Goal: Information Seeking & Learning: Learn about a topic

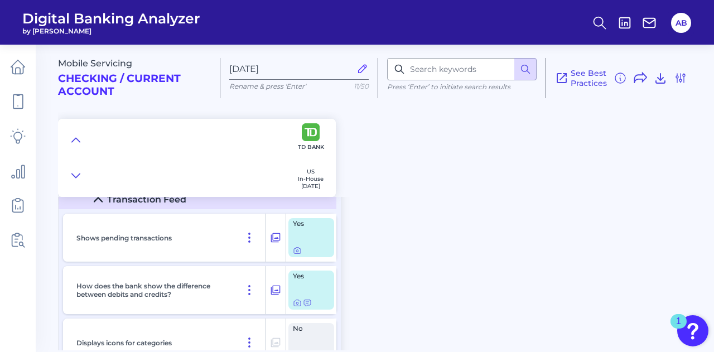
scroll to position [3941, 0]
click at [300, 251] on icon at bounding box center [297, 250] width 9 height 9
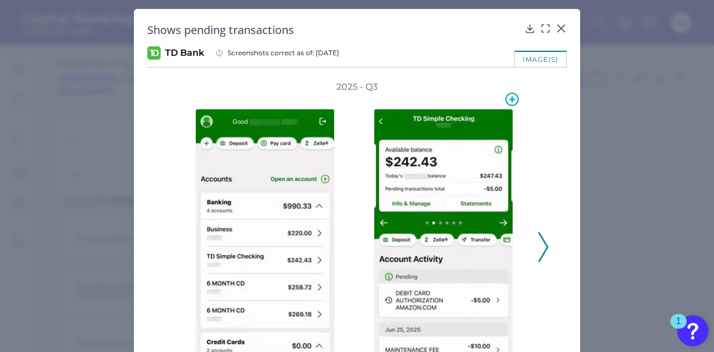
scroll to position [78, 0]
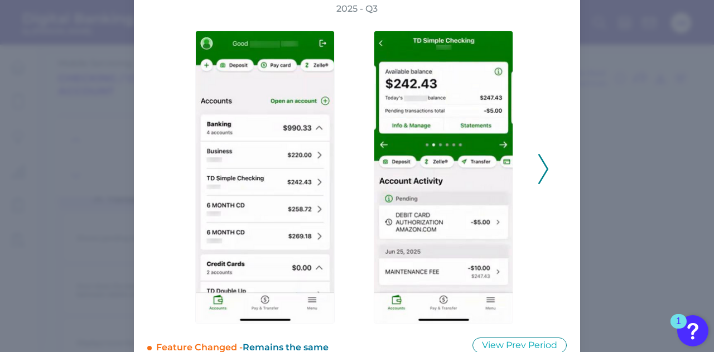
click at [539, 176] on icon at bounding box center [543, 169] width 10 height 30
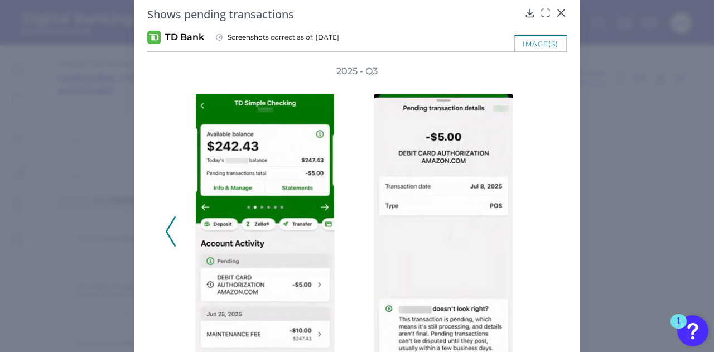
scroll to position [0, 0]
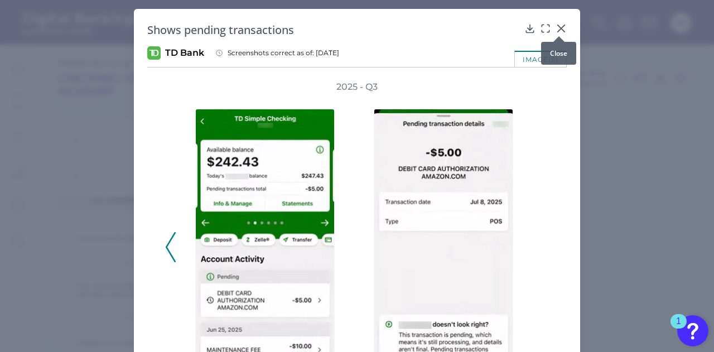
click at [557, 28] on icon at bounding box center [561, 28] width 11 height 11
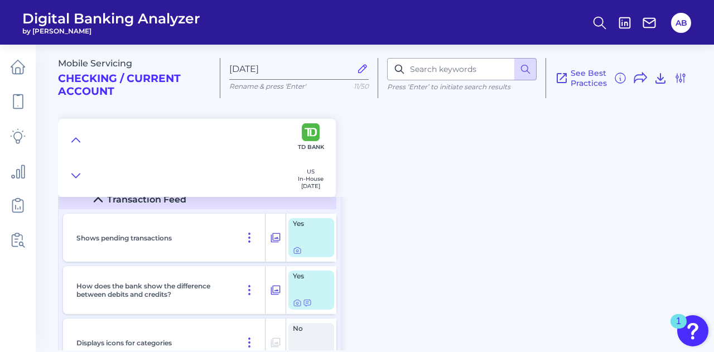
click at [419, 159] on div "Mobile Servicing Checking / Current Account [DATE] Rename & press 'Enter' 11/50…" at bounding box center [386, 116] width 656 height 161
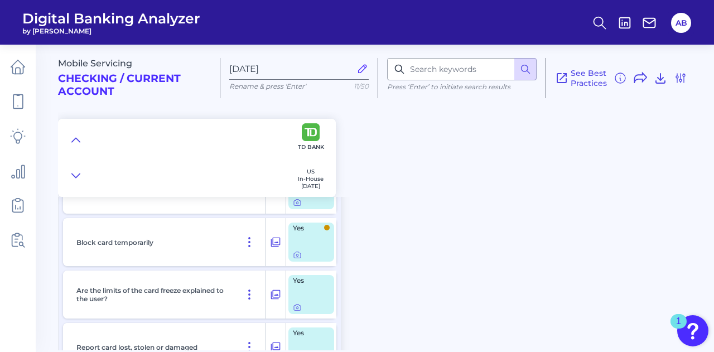
scroll to position [9234, 0]
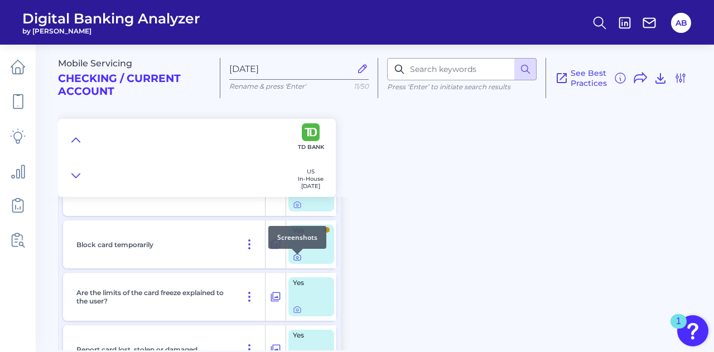
click at [297, 259] on icon at bounding box center [297, 258] width 2 height 2
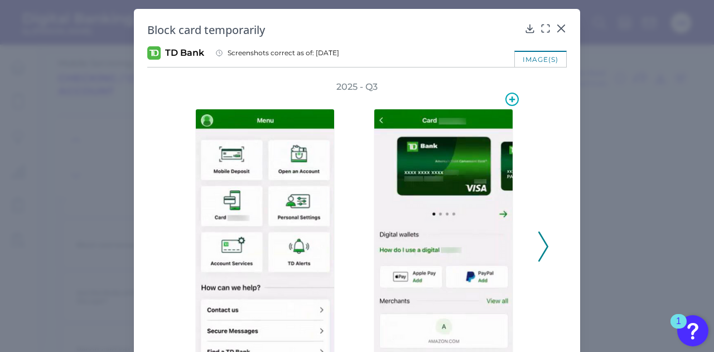
scroll to position [38, 0]
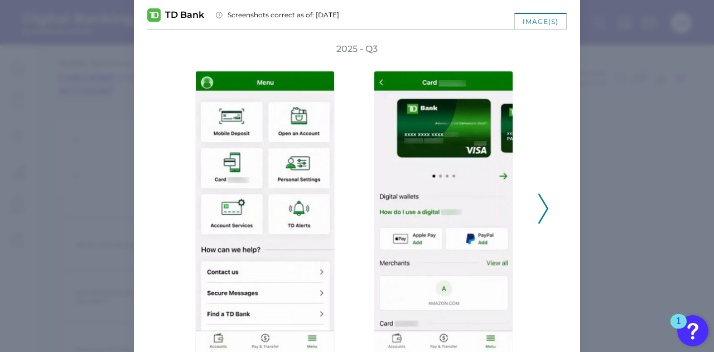
click at [540, 211] on icon at bounding box center [543, 209] width 10 height 30
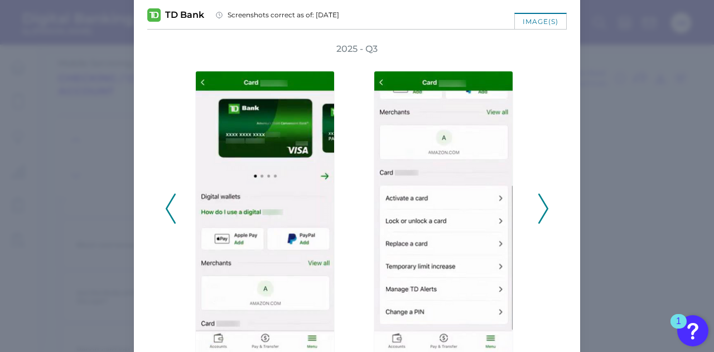
click at [540, 211] on icon at bounding box center [543, 209] width 10 height 30
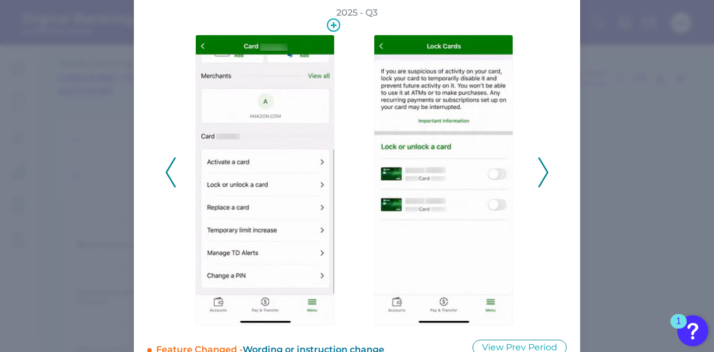
scroll to position [74, 0]
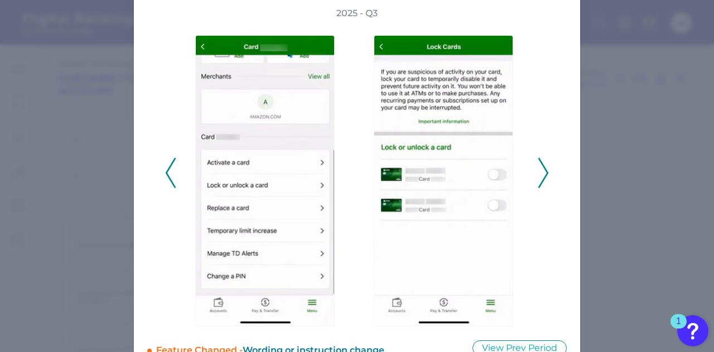
click at [171, 180] on icon at bounding box center [171, 173] width 10 height 30
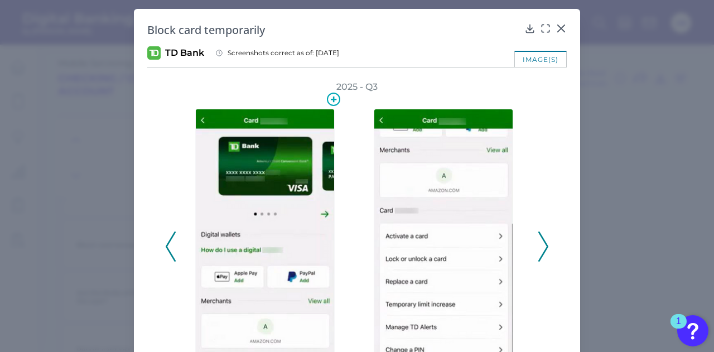
scroll to position [0, 0]
click at [558, 26] on icon at bounding box center [561, 28] width 7 height 7
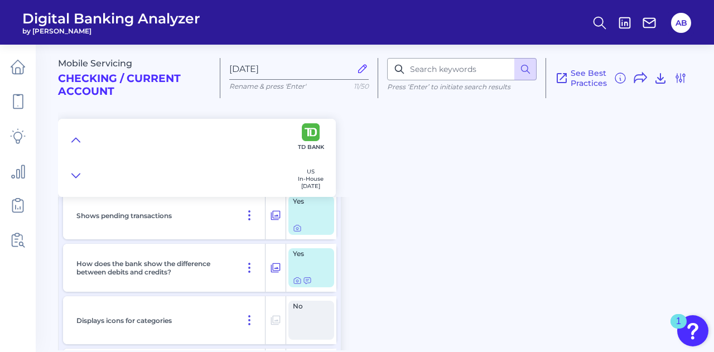
scroll to position [3962, 0]
click at [296, 228] on div at bounding box center [297, 224] width 11 height 11
click at [299, 234] on icon at bounding box center [297, 229] width 9 height 9
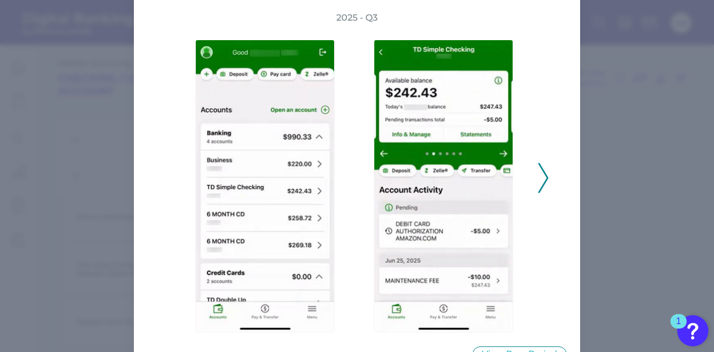
scroll to position [71, 0]
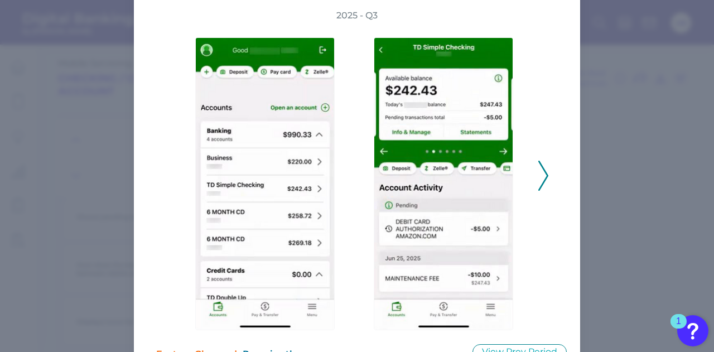
click at [547, 177] on div "2025 - Q3" at bounding box center [357, 169] width 420 height 321
click at [543, 175] on icon at bounding box center [543, 176] width 10 height 30
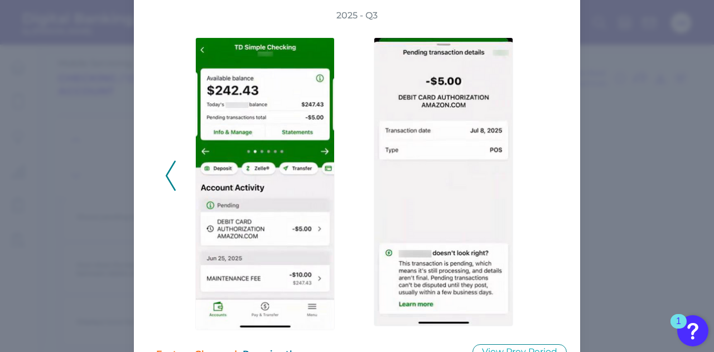
scroll to position [0, 0]
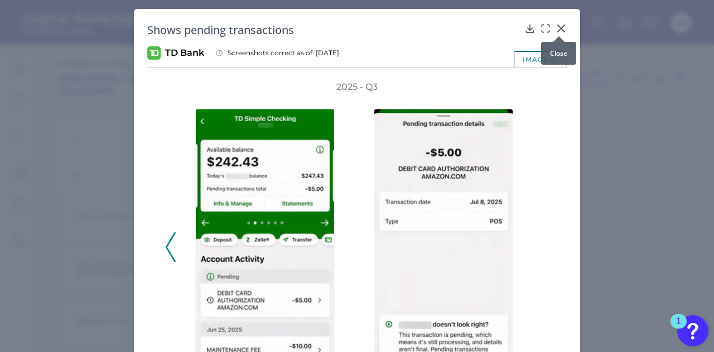
click at [559, 30] on icon at bounding box center [561, 28] width 11 height 11
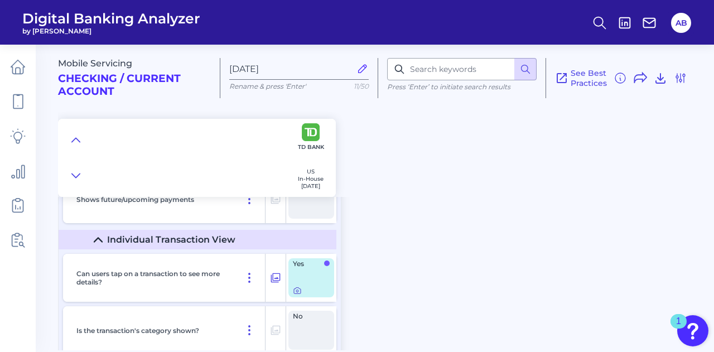
scroll to position [4288, 0]
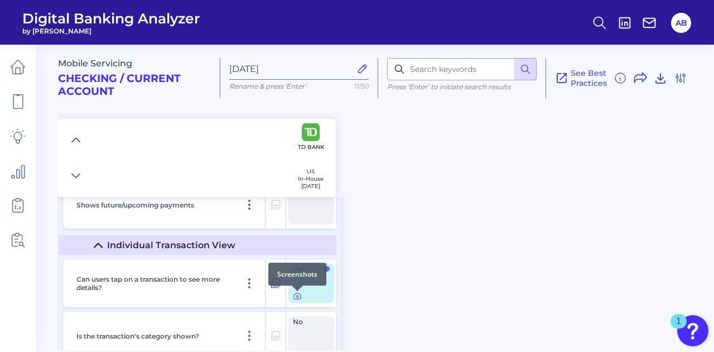
click at [296, 301] on icon at bounding box center [297, 296] width 9 height 9
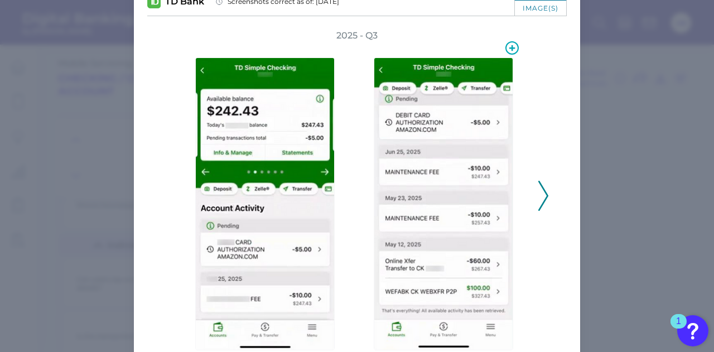
scroll to position [51, 0]
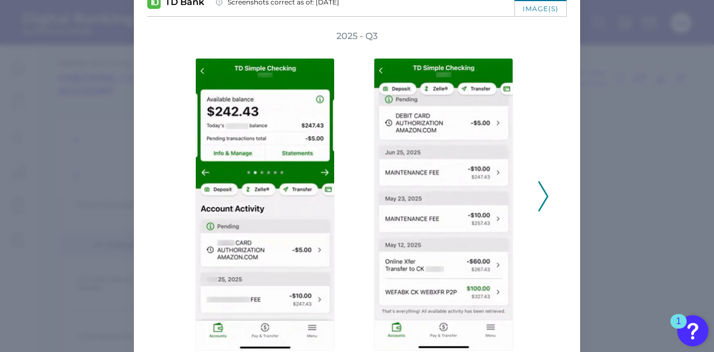
click at [538, 194] on icon at bounding box center [543, 196] width 10 height 30
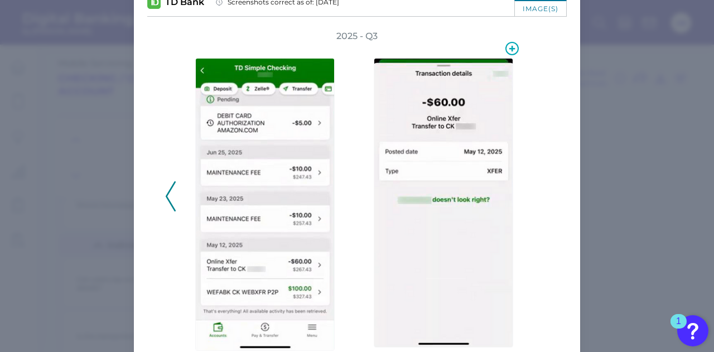
scroll to position [0, 0]
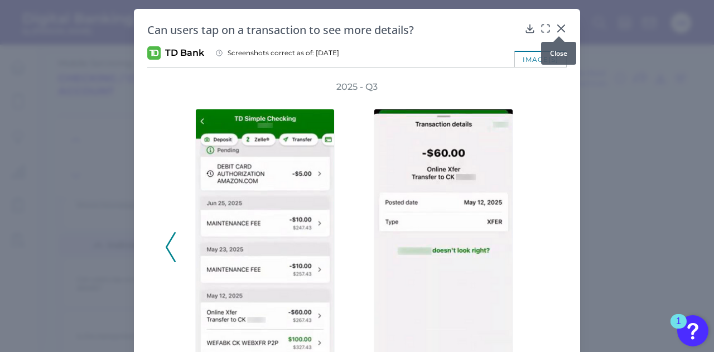
click at [560, 28] on icon at bounding box center [561, 28] width 7 height 7
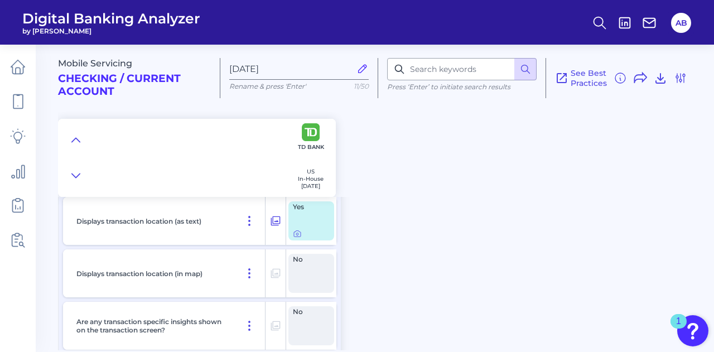
scroll to position [4508, 0]
click at [299, 237] on icon at bounding box center [297, 233] width 9 height 9
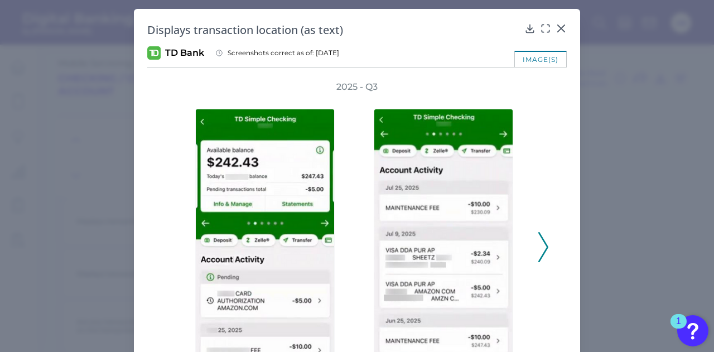
click at [547, 244] on div "2025 - Q3" at bounding box center [357, 241] width 420 height 321
click at [538, 243] on icon at bounding box center [543, 247] width 10 height 30
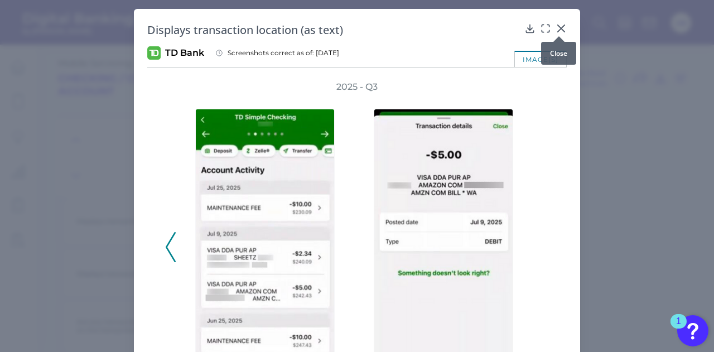
click at [559, 26] on icon at bounding box center [561, 28] width 11 height 11
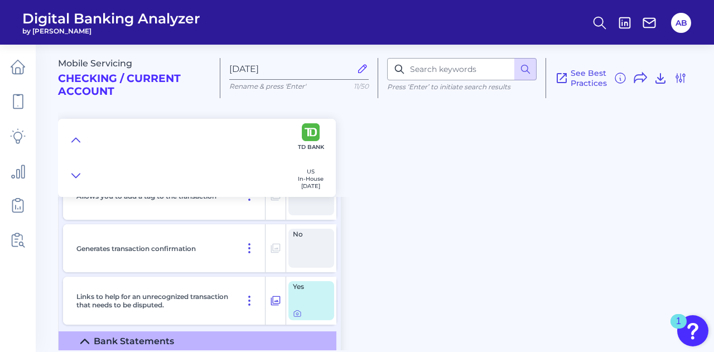
scroll to position [4796, 0]
click at [298, 316] on icon at bounding box center [297, 313] width 9 height 9
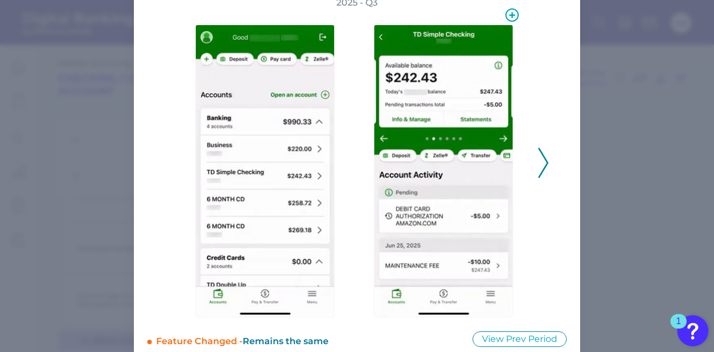
scroll to position [100, 0]
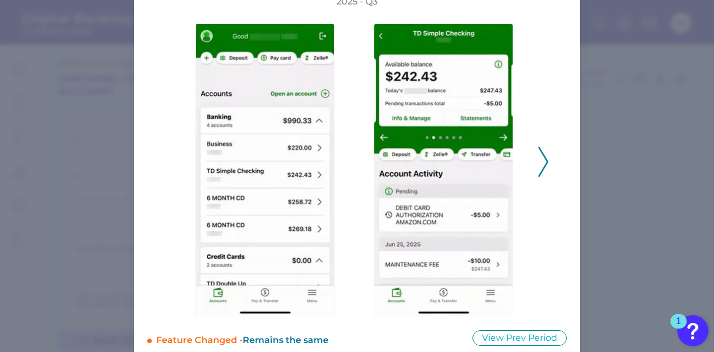
click at [541, 160] on icon at bounding box center [543, 162] width 10 height 30
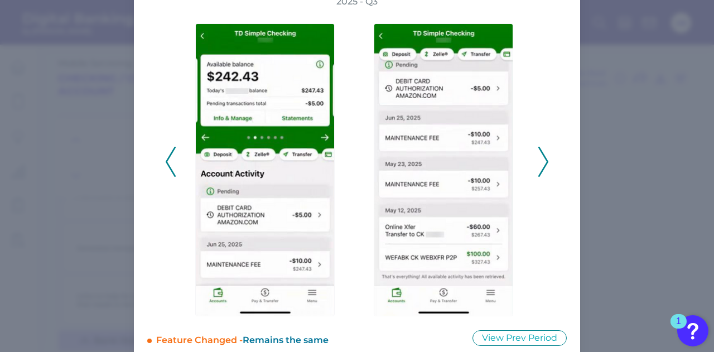
click at [540, 160] on icon at bounding box center [543, 162] width 10 height 30
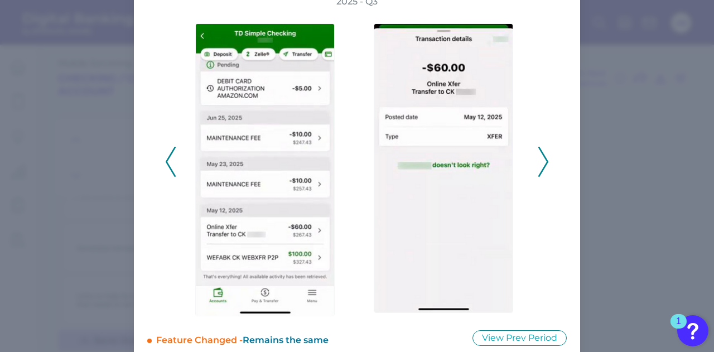
click at [540, 160] on icon at bounding box center [543, 162] width 10 height 30
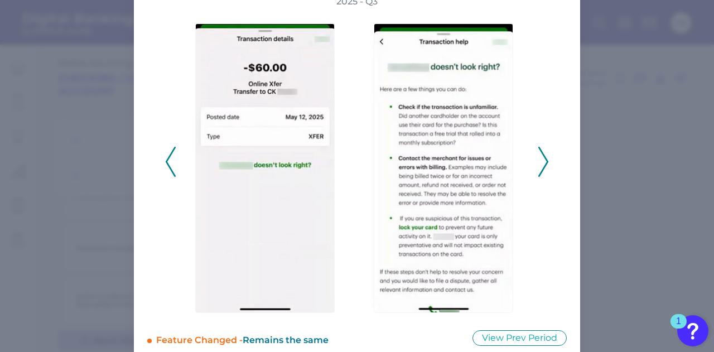
click at [540, 160] on icon at bounding box center [543, 162] width 10 height 30
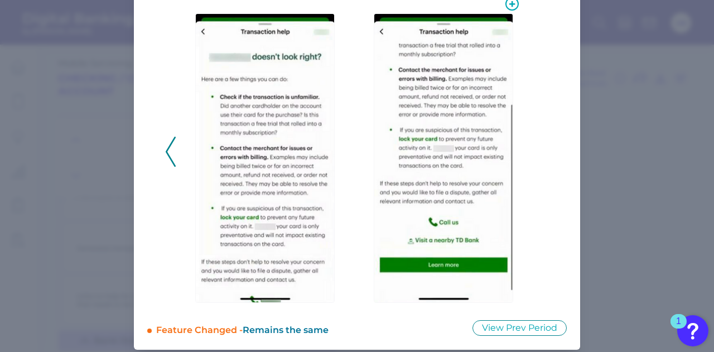
scroll to position [110, 0]
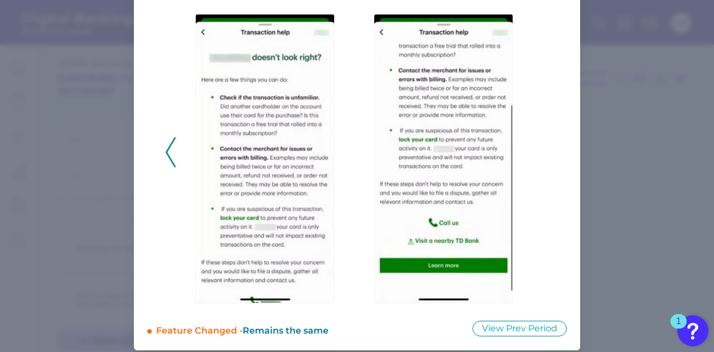
click at [169, 148] on icon at bounding box center [171, 152] width 10 height 30
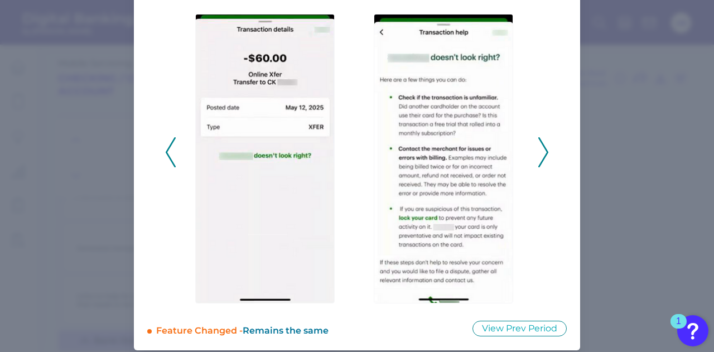
click at [541, 158] on icon at bounding box center [543, 152] width 10 height 30
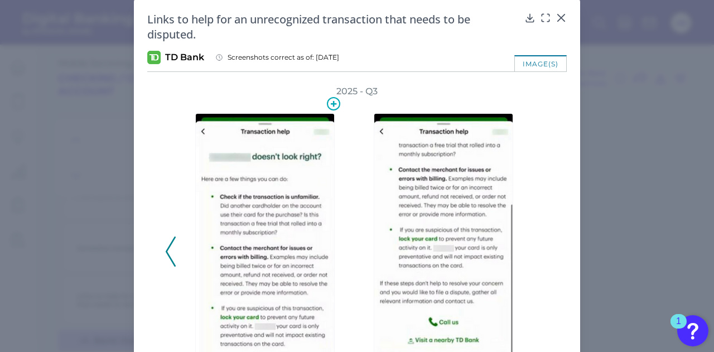
scroll to position [0, 0]
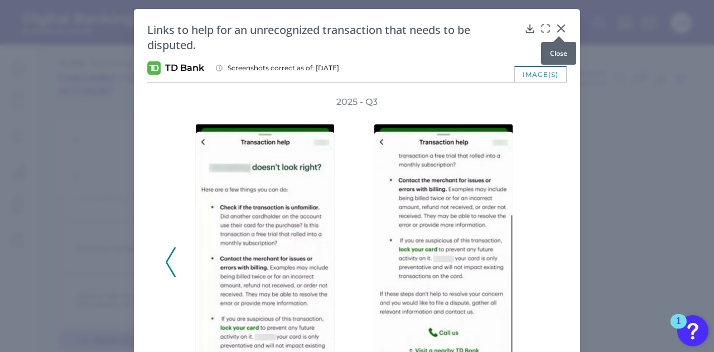
click at [556, 30] on icon at bounding box center [561, 28] width 11 height 11
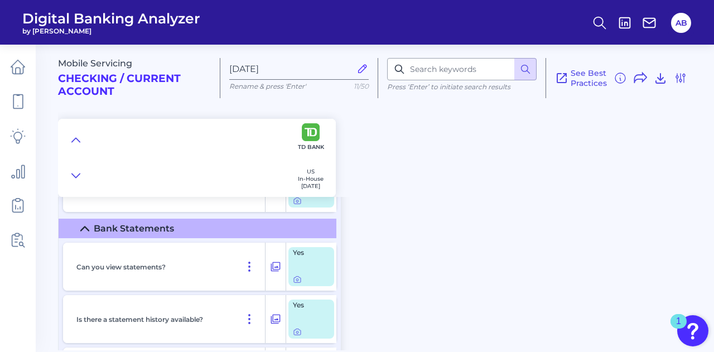
scroll to position [4870, 0]
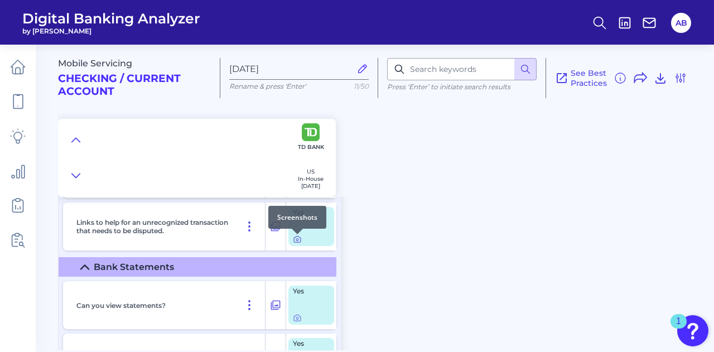
click at [297, 241] on icon at bounding box center [297, 239] width 9 height 9
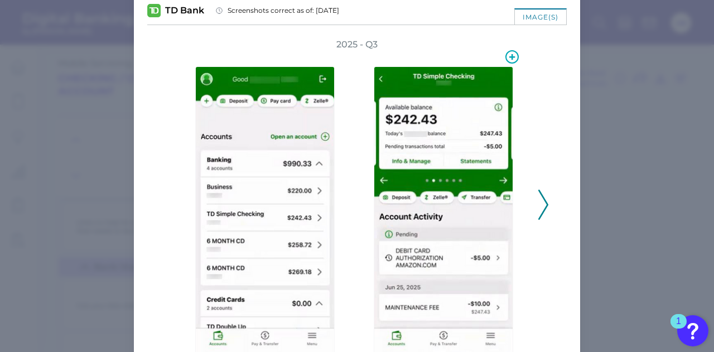
scroll to position [58, 0]
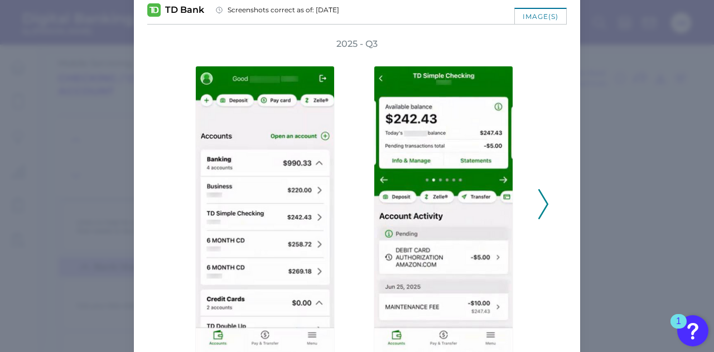
click at [539, 204] on icon at bounding box center [543, 204] width 10 height 30
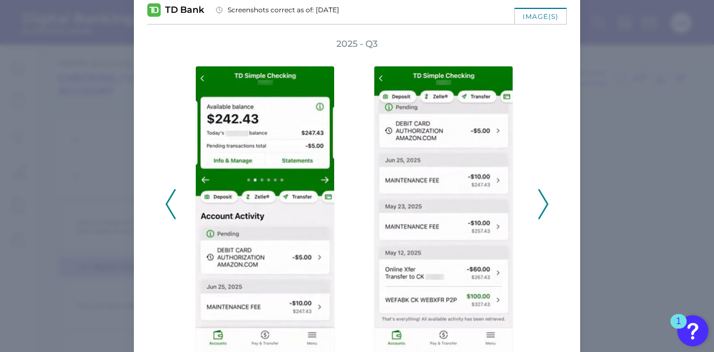
click at [539, 204] on icon at bounding box center [543, 204] width 10 height 30
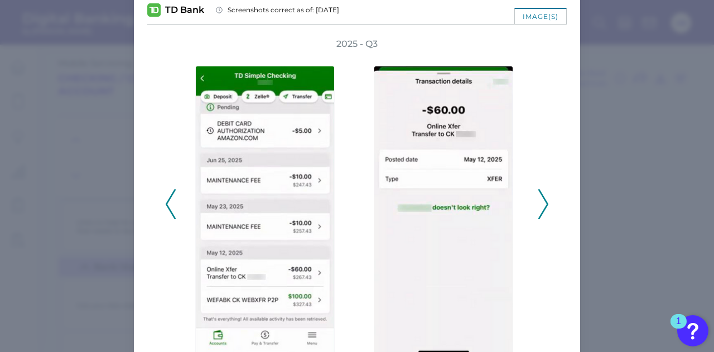
click at [539, 204] on icon at bounding box center [543, 204] width 10 height 30
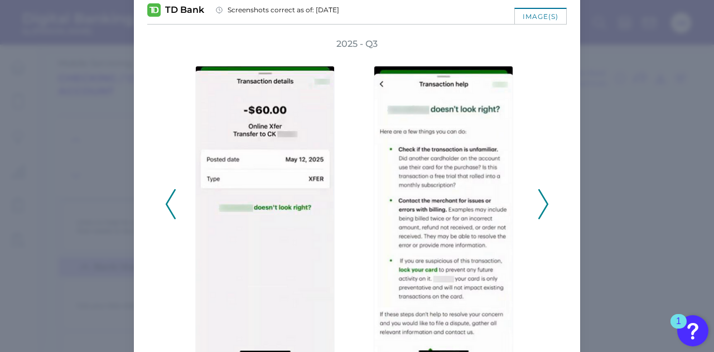
click at [540, 204] on icon at bounding box center [543, 204] width 10 height 30
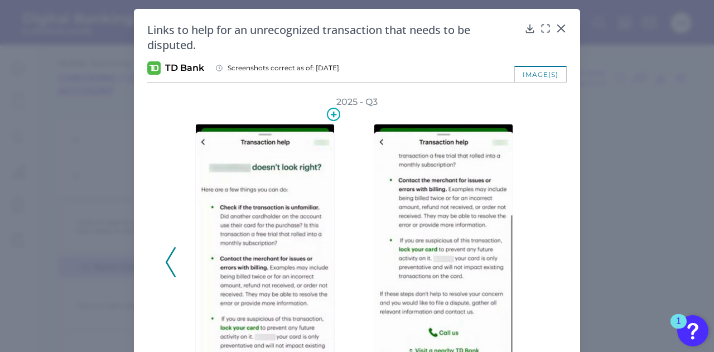
scroll to position [100, 0]
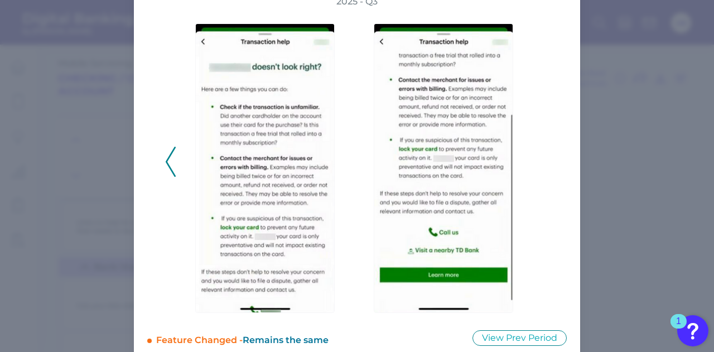
click at [173, 176] on polyline at bounding box center [170, 162] width 8 height 28
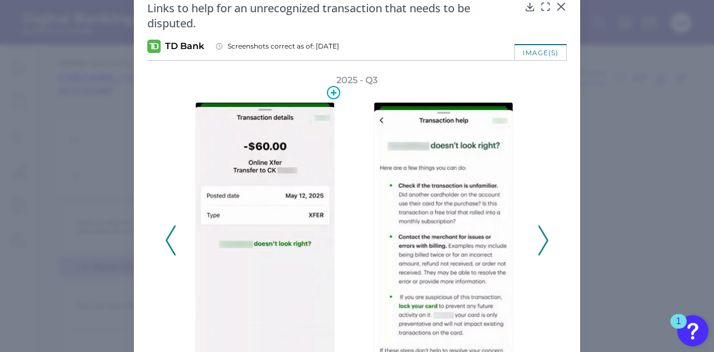
scroll to position [0, 0]
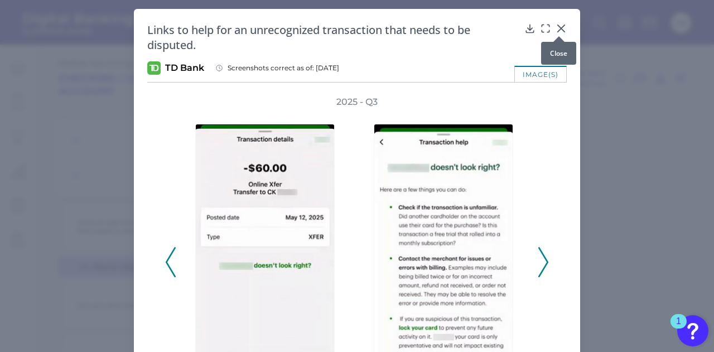
click at [560, 27] on icon at bounding box center [561, 28] width 7 height 7
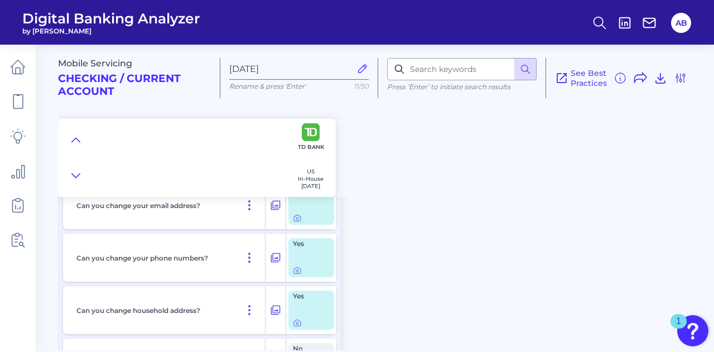
scroll to position [10352, 0]
click at [296, 219] on icon at bounding box center [297, 218] width 2 height 2
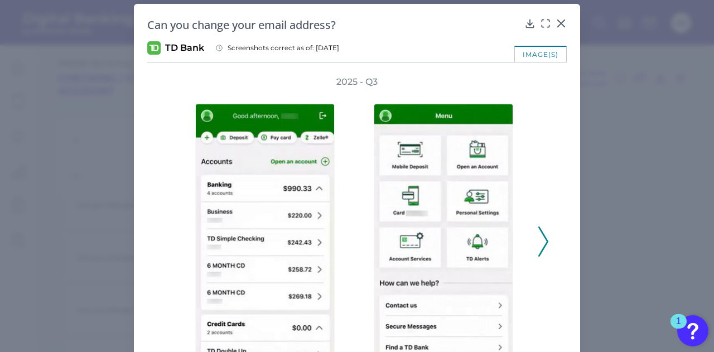
scroll to position [32, 0]
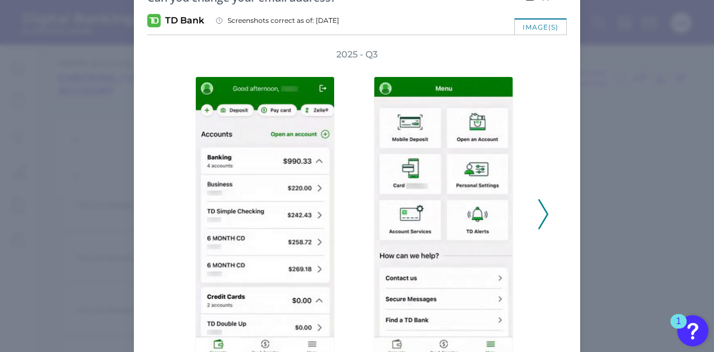
click at [539, 210] on icon at bounding box center [543, 214] width 10 height 30
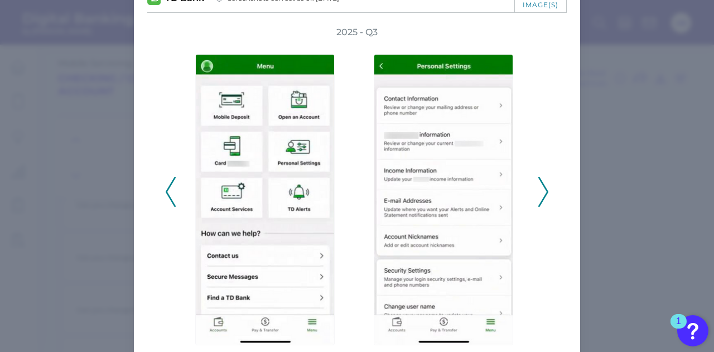
scroll to position [54, 0]
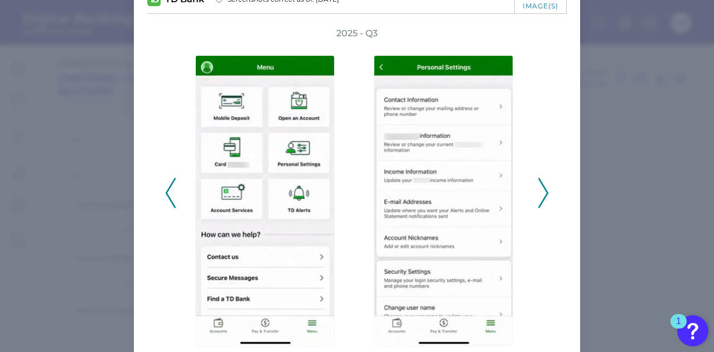
click at [546, 184] on icon at bounding box center [543, 193] width 10 height 30
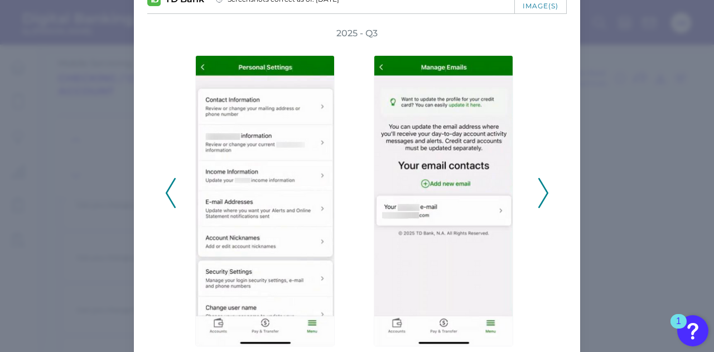
click at [170, 194] on icon at bounding box center [171, 193] width 10 height 30
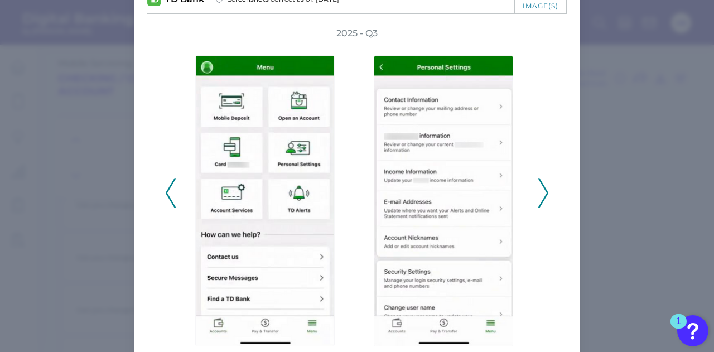
click at [170, 194] on icon at bounding box center [171, 193] width 10 height 30
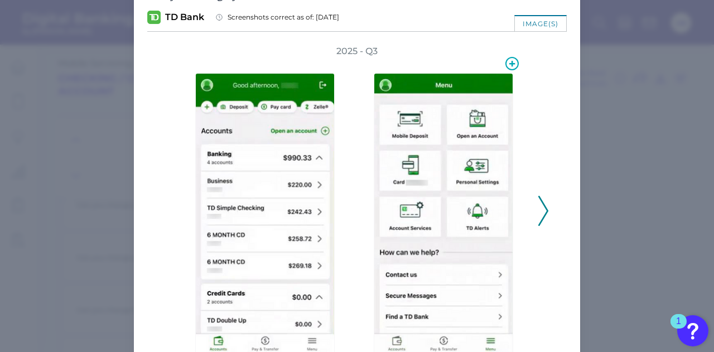
scroll to position [0, 0]
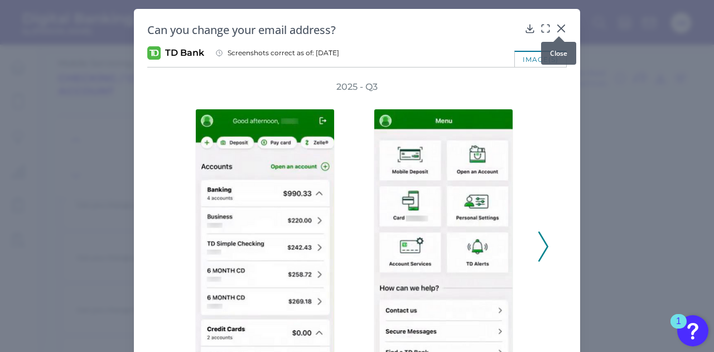
click at [560, 28] on icon at bounding box center [561, 28] width 11 height 11
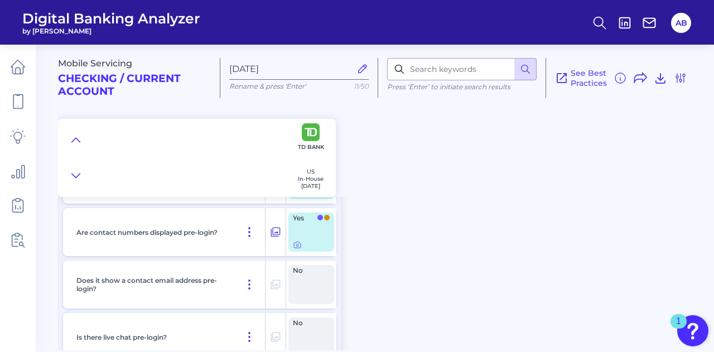
scroll to position [718, 0]
click at [299, 244] on icon at bounding box center [297, 244] width 9 height 9
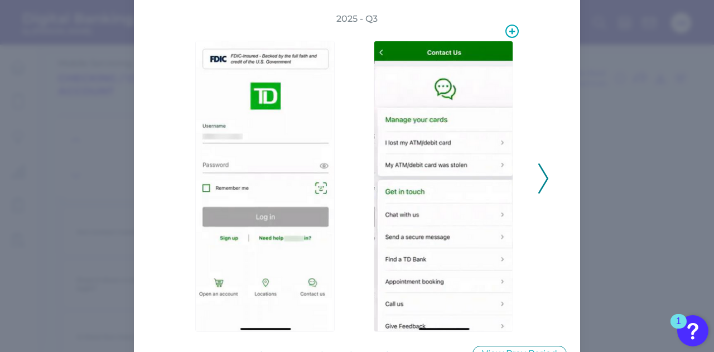
scroll to position [68, 0]
click at [535, 182] on div "2025 - Q3" at bounding box center [357, 172] width 384 height 319
click at [543, 182] on polyline at bounding box center [543, 178] width 8 height 28
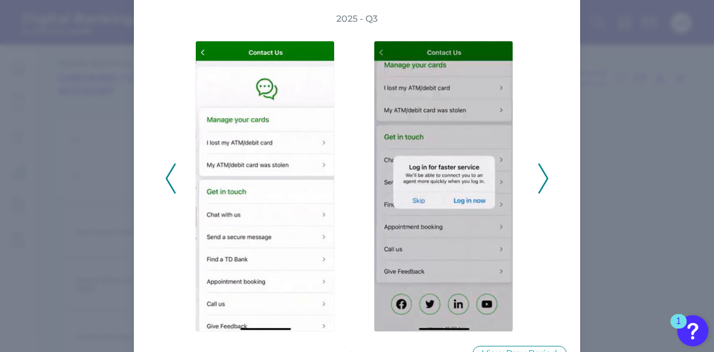
click at [171, 167] on polyline at bounding box center [170, 178] width 8 height 28
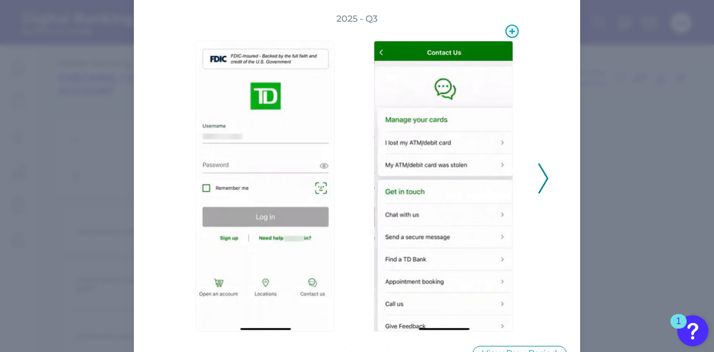
scroll to position [0, 0]
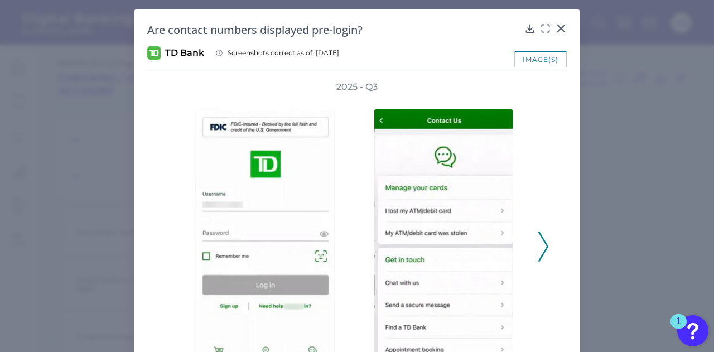
click at [565, 30] on div "Are contact numbers displayed pre-login? TD Bank Screenshots correct as of: [DA…" at bounding box center [357, 226] width 446 height 435
click at [560, 30] on icon at bounding box center [561, 28] width 7 height 7
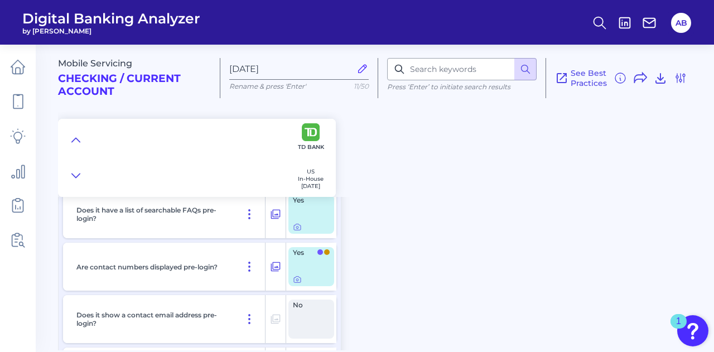
scroll to position [681, 0]
click at [298, 280] on icon at bounding box center [297, 280] width 9 height 9
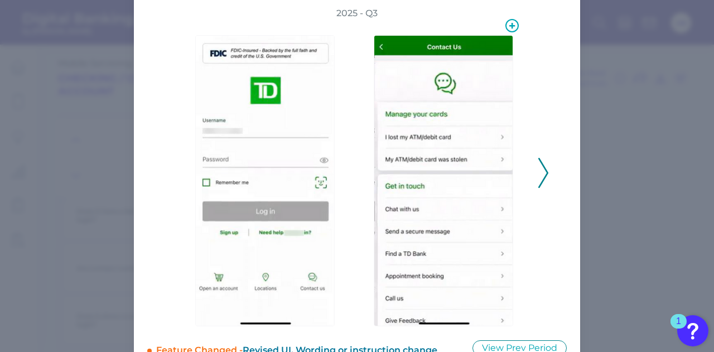
scroll to position [100, 0]
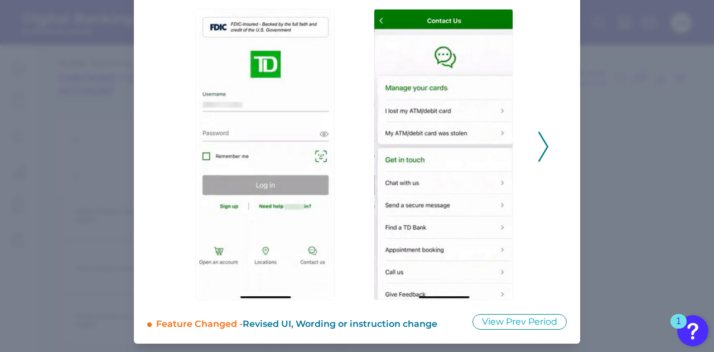
click at [540, 156] on polyline at bounding box center [543, 146] width 8 height 28
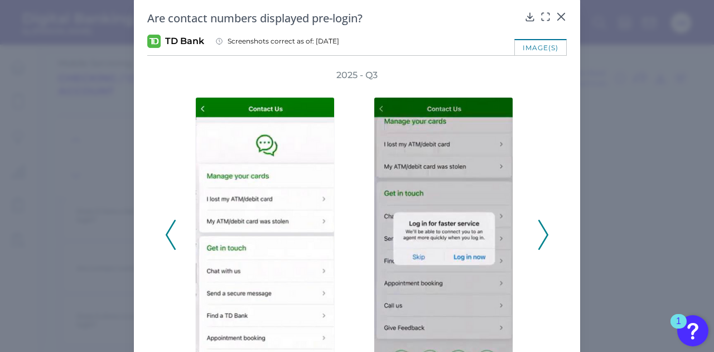
scroll to position [0, 0]
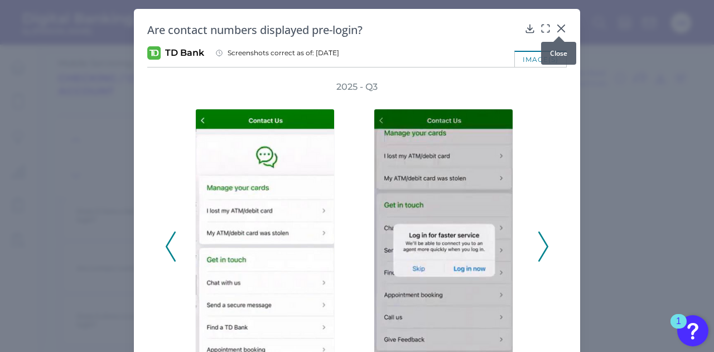
click at [556, 31] on div at bounding box center [559, 36] width 11 height 11
click at [558, 26] on icon at bounding box center [561, 28] width 11 height 11
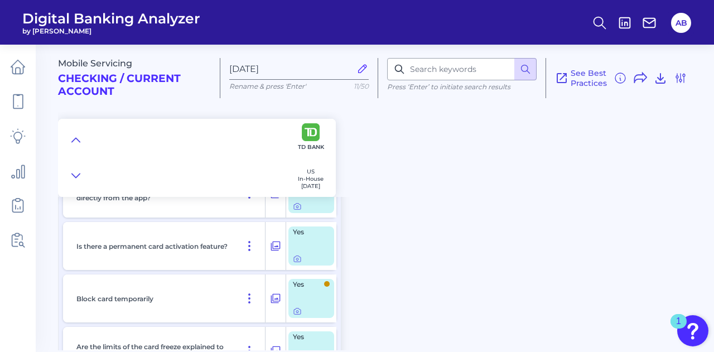
scroll to position [4376, 0]
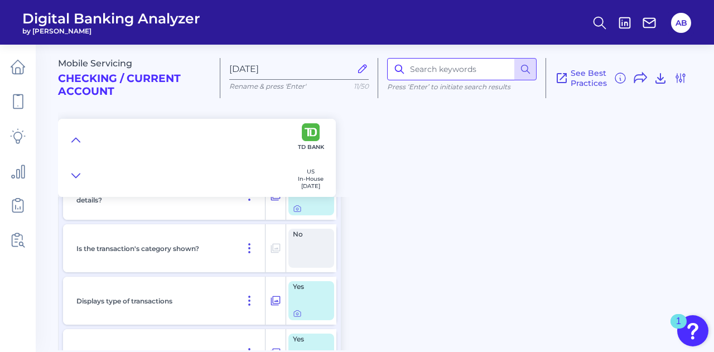
click at [445, 64] on input at bounding box center [462, 69] width 150 height 22
type input "digital wallet"
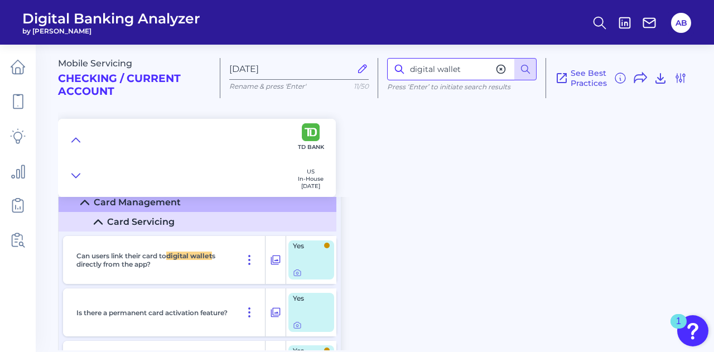
scroll to position [9111, 0]
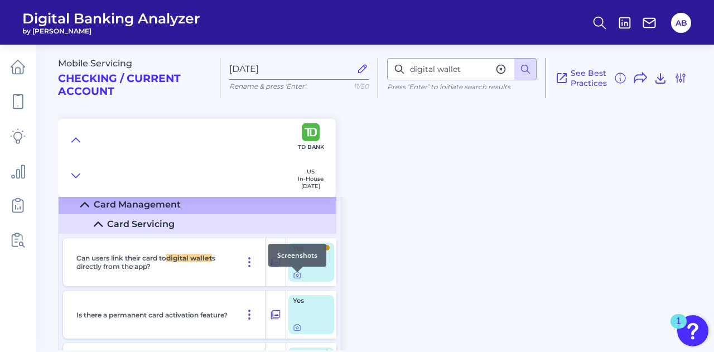
click at [297, 277] on icon at bounding box center [297, 276] width 2 height 2
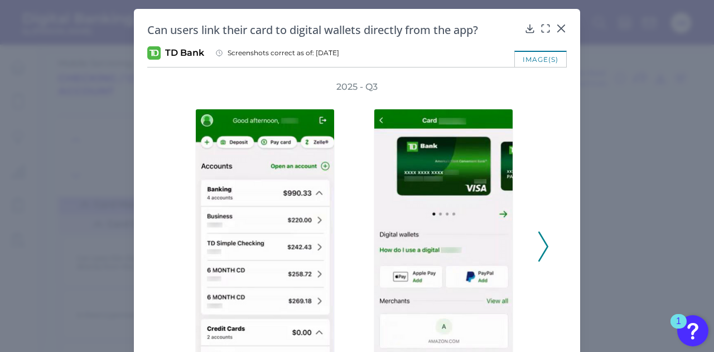
click at [540, 242] on icon at bounding box center [543, 247] width 10 height 30
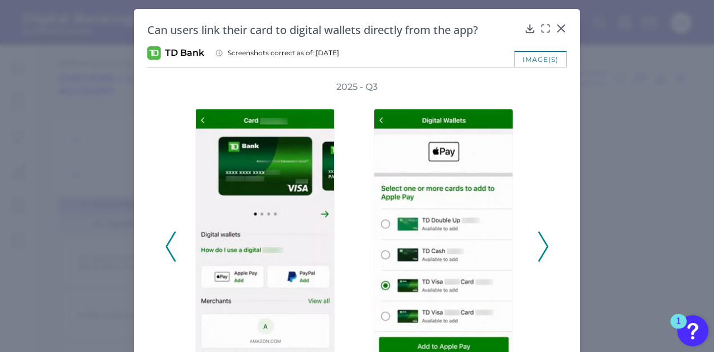
click at [540, 241] on icon at bounding box center [543, 247] width 10 height 30
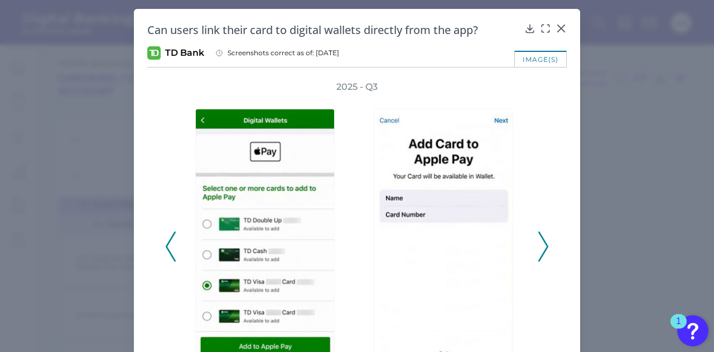
click at [540, 241] on icon at bounding box center [543, 247] width 10 height 30
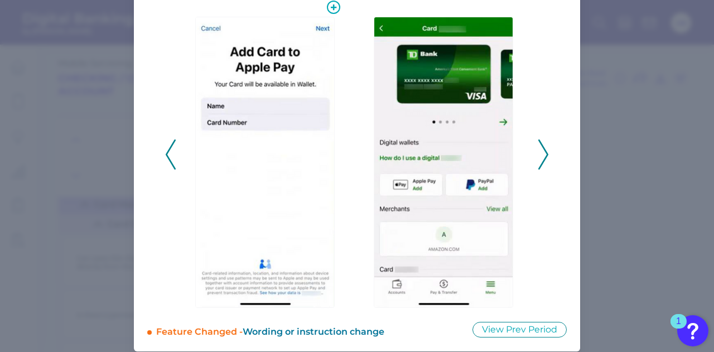
scroll to position [89, 0]
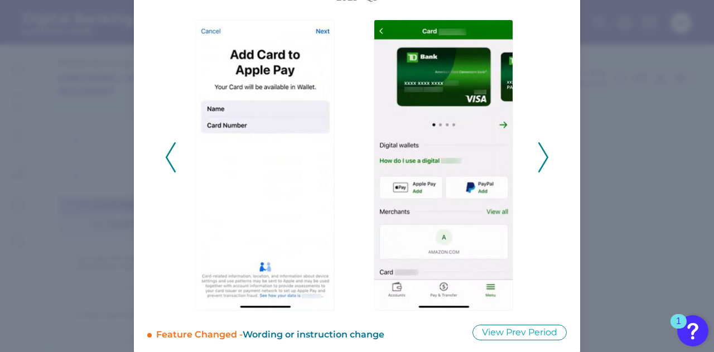
click at [542, 163] on polyline at bounding box center [543, 157] width 8 height 28
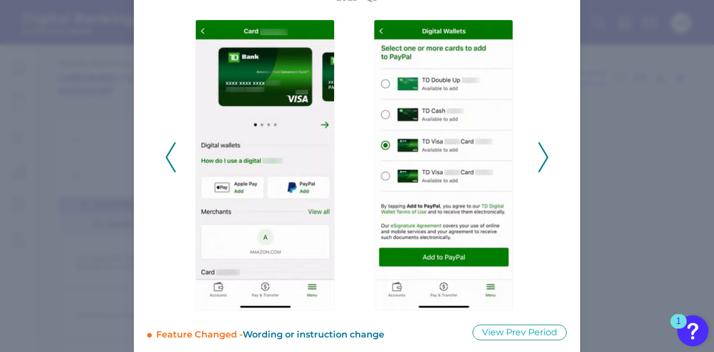
click at [170, 161] on icon at bounding box center [171, 157] width 10 height 30
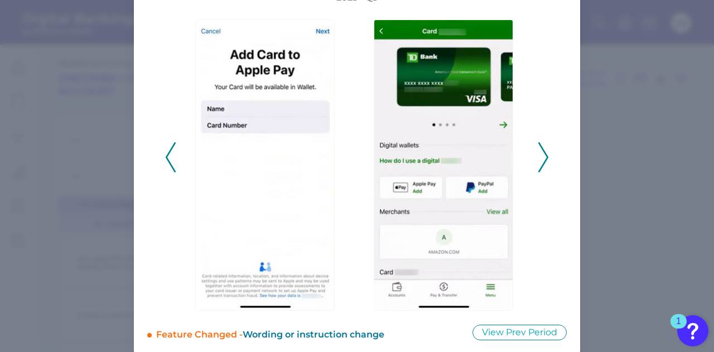
click at [170, 161] on icon at bounding box center [171, 157] width 10 height 30
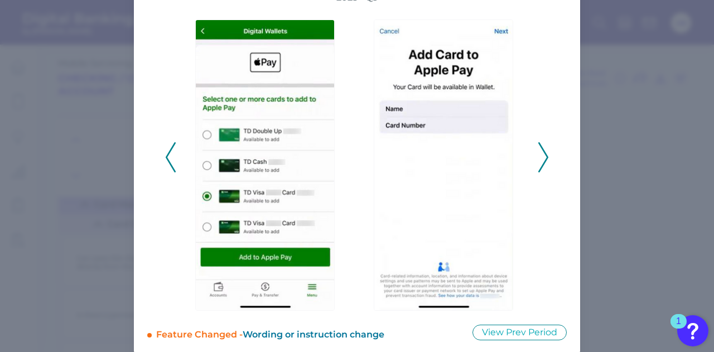
click at [541, 157] on icon at bounding box center [543, 157] width 10 height 30
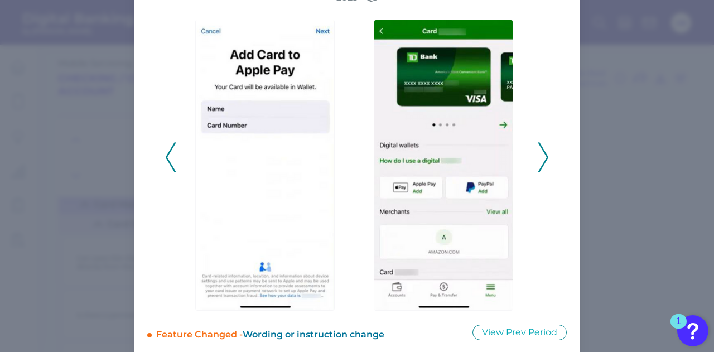
click at [541, 157] on icon at bounding box center [543, 157] width 10 height 30
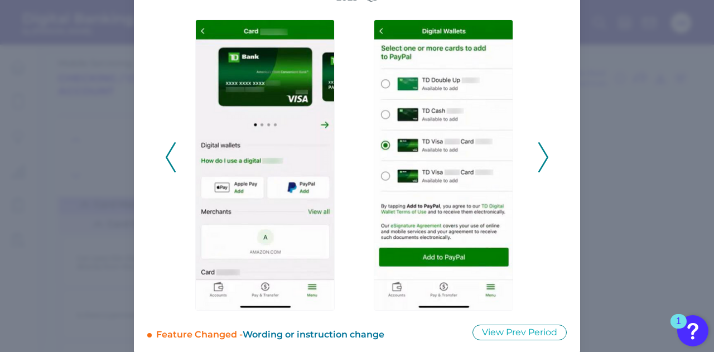
click at [540, 159] on icon at bounding box center [543, 157] width 10 height 30
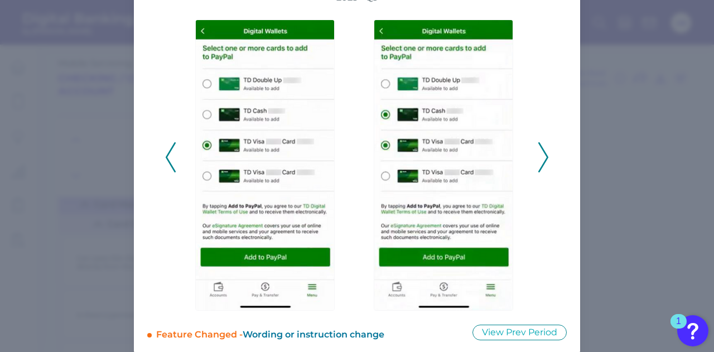
click at [540, 159] on icon at bounding box center [543, 157] width 10 height 30
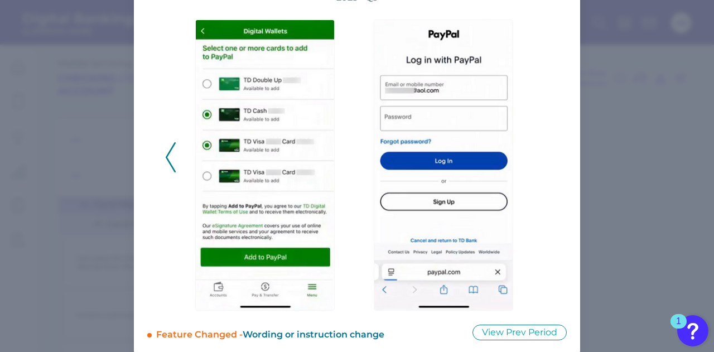
click at [540, 159] on div "2025 - Q3" at bounding box center [357, 151] width 384 height 319
click at [172, 157] on icon at bounding box center [171, 157] width 10 height 30
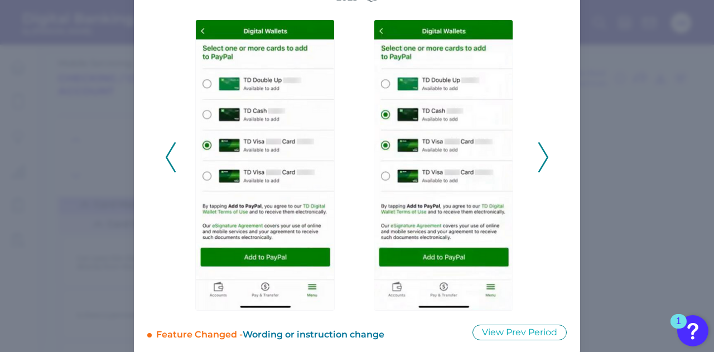
click at [171, 157] on icon at bounding box center [171, 157] width 10 height 30
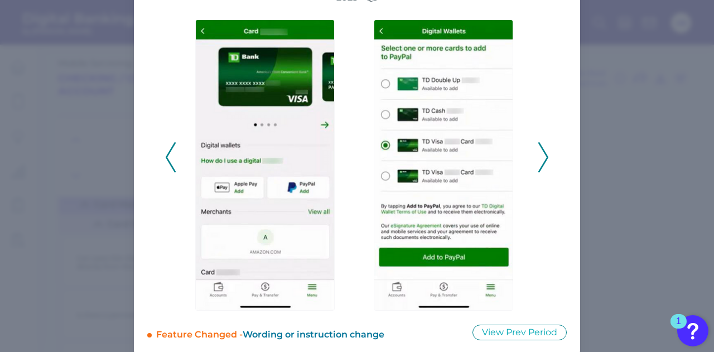
click at [541, 155] on icon at bounding box center [543, 157] width 10 height 30
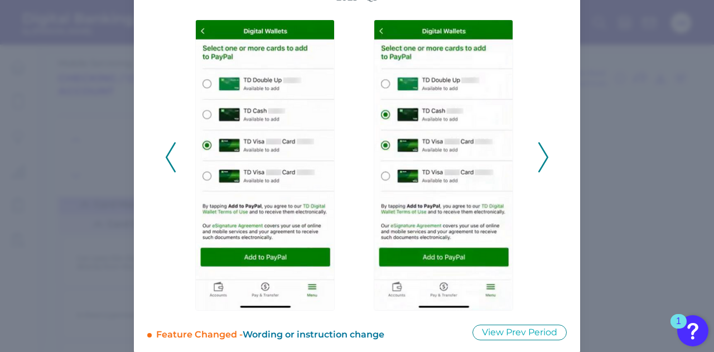
click at [166, 146] on icon at bounding box center [171, 157] width 10 height 30
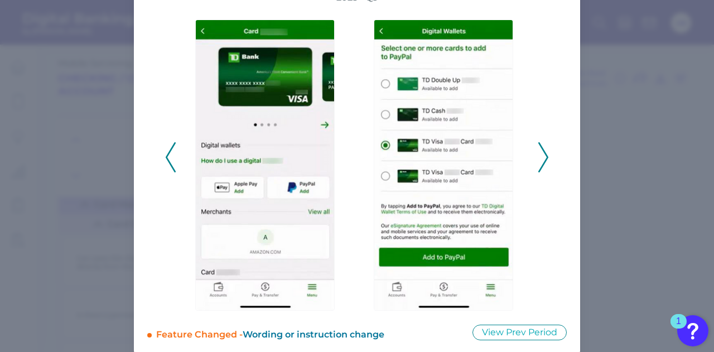
click at [166, 149] on icon at bounding box center [171, 157] width 10 height 30
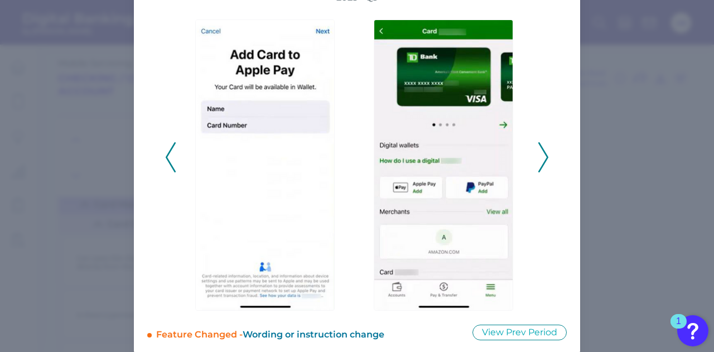
click at [166, 149] on icon at bounding box center [171, 157] width 10 height 30
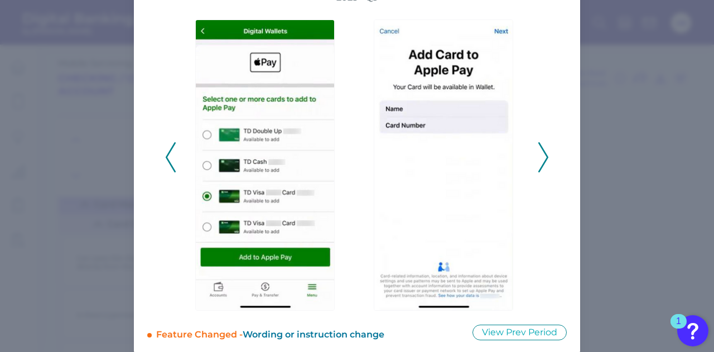
click at [166, 148] on icon at bounding box center [171, 157] width 10 height 30
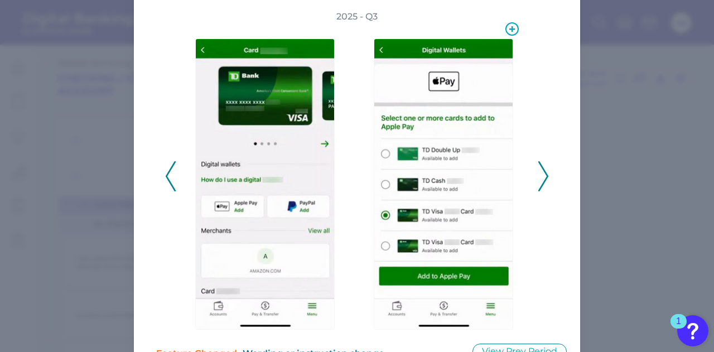
scroll to position [0, 0]
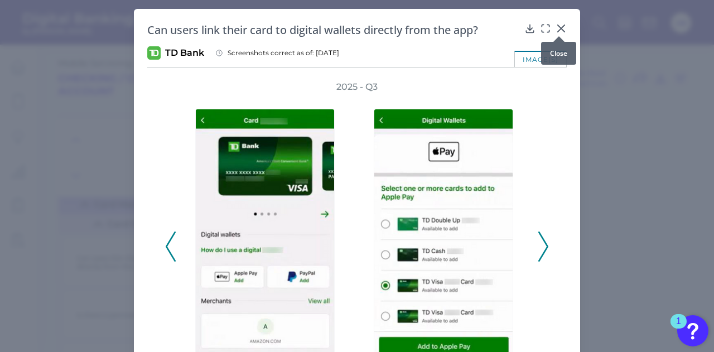
click at [556, 23] on icon at bounding box center [561, 28] width 11 height 11
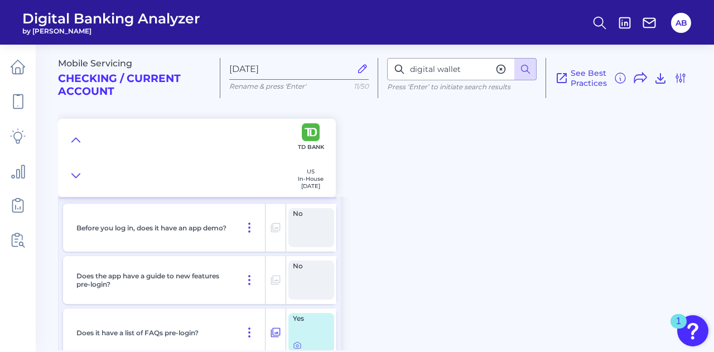
scroll to position [511, 0]
drag, startPoint x: 478, startPoint y: 165, endPoint x: 392, endPoint y: 186, distance: 88.5
click at [392, 186] on div "Mobile Servicing Checking / Current Account [DATE] Rename & press 'Enter' 11/50…" at bounding box center [386, 116] width 656 height 161
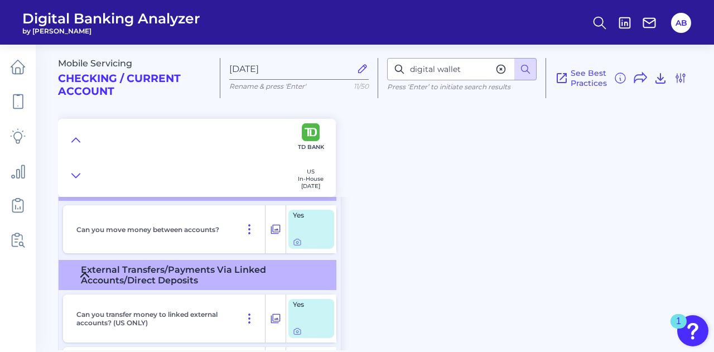
scroll to position [8159, 0]
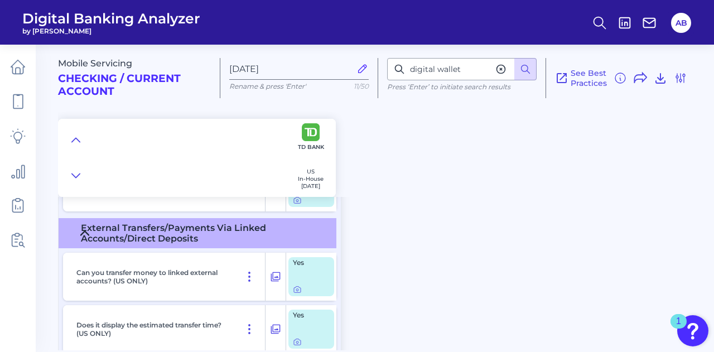
click at [451, 196] on div "Mobile Servicing Checking / Current Account [DATE] Rename & press 'Enter' 11/50…" at bounding box center [386, 116] width 656 height 161
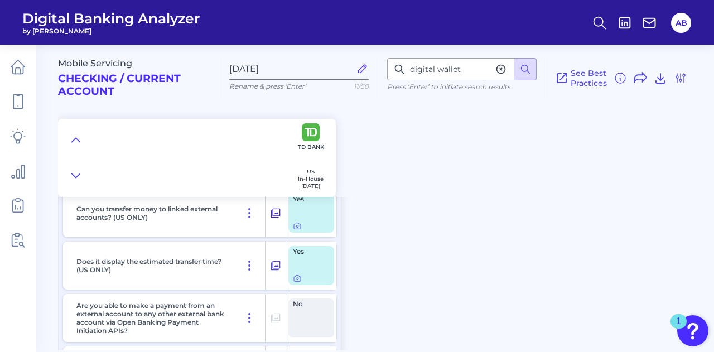
scroll to position [8217, 0]
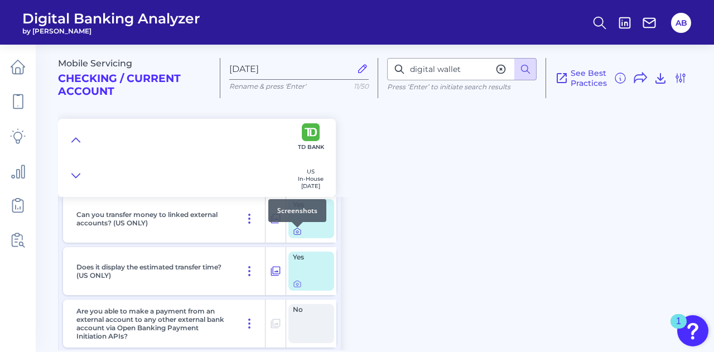
click at [296, 233] on icon at bounding box center [297, 231] width 9 height 9
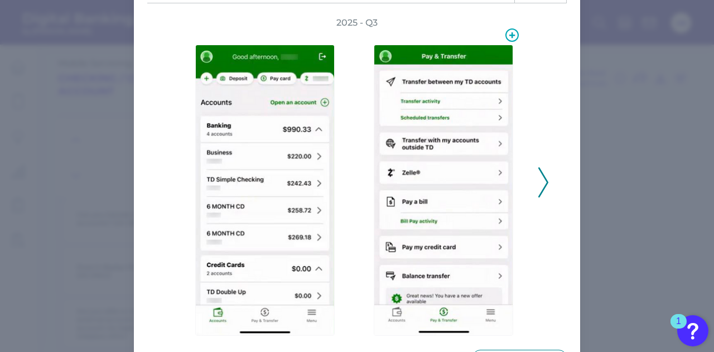
scroll to position [64, 0]
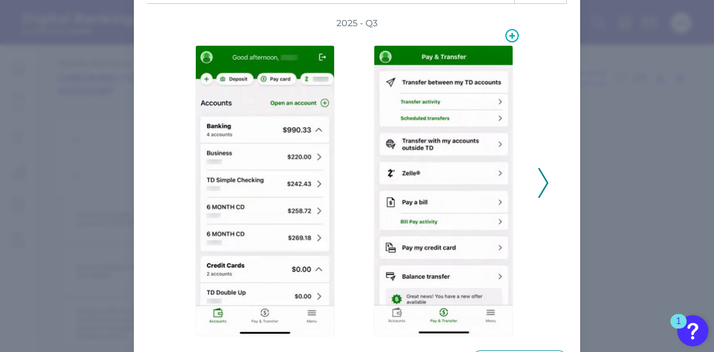
click at [426, 64] on img at bounding box center [443, 190] width 139 height 291
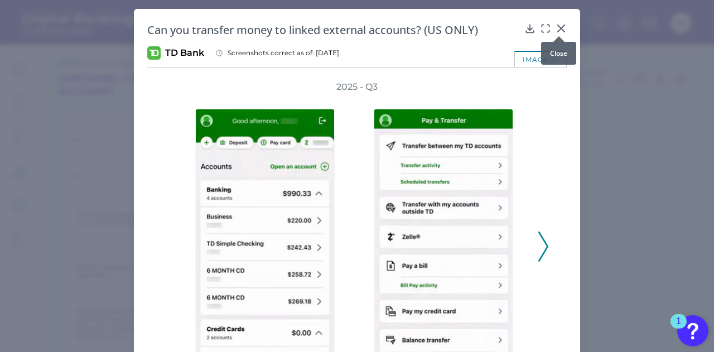
click at [562, 24] on icon at bounding box center [561, 28] width 11 height 11
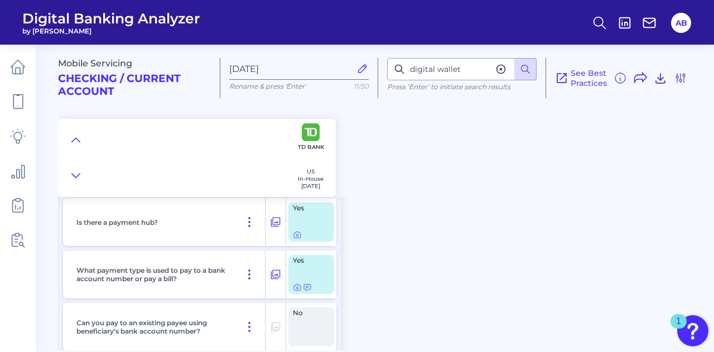
scroll to position [5227, 0]
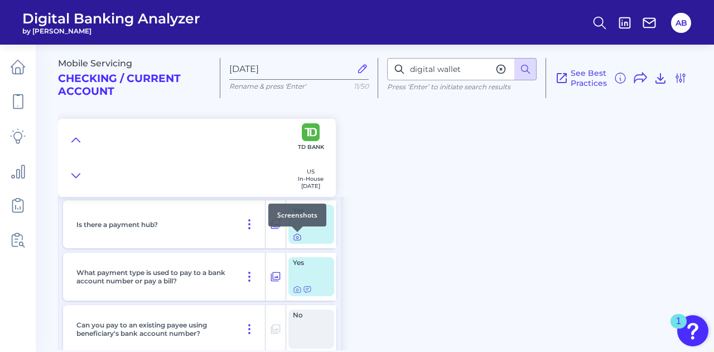
click at [296, 242] on icon at bounding box center [297, 237] width 9 height 9
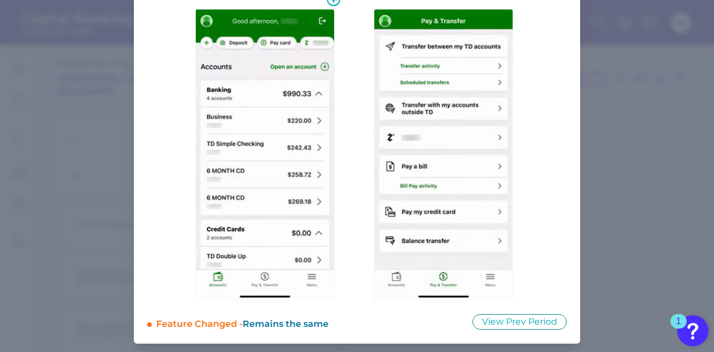
scroll to position [0, 0]
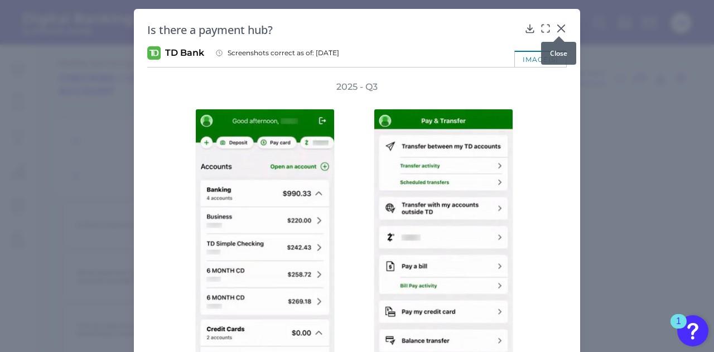
click at [561, 25] on icon at bounding box center [561, 28] width 11 height 11
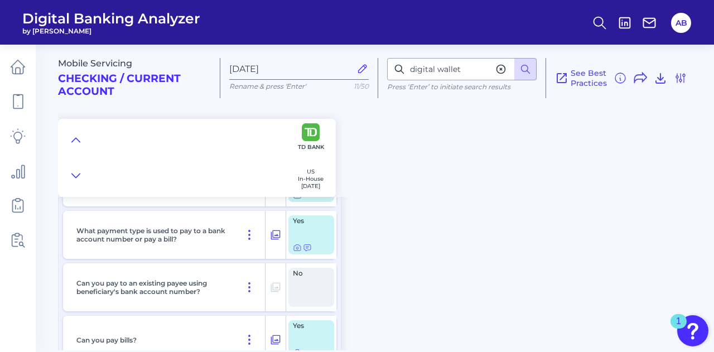
scroll to position [5269, 0]
click at [309, 250] on icon at bounding box center [307, 247] width 9 height 9
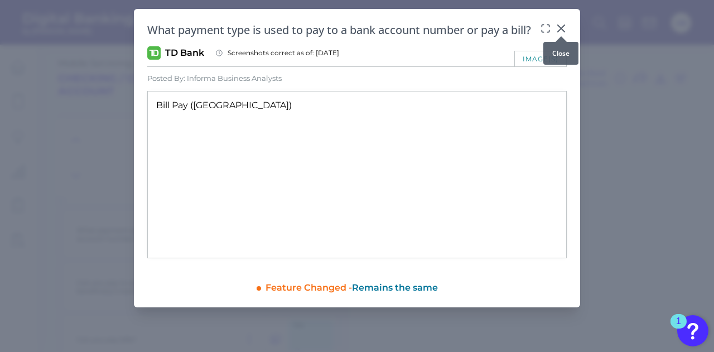
click at [562, 26] on icon at bounding box center [561, 28] width 11 height 11
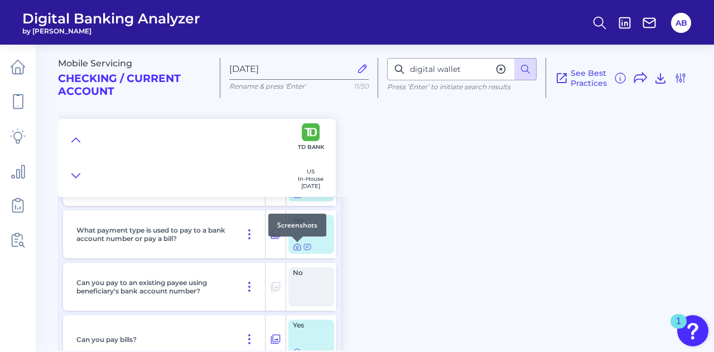
click at [297, 247] on icon at bounding box center [297, 247] width 9 height 9
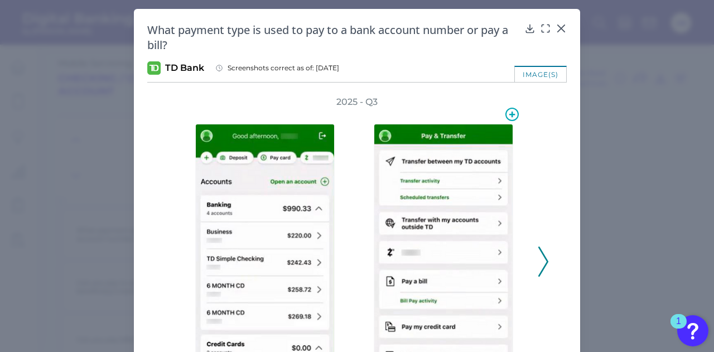
scroll to position [101, 0]
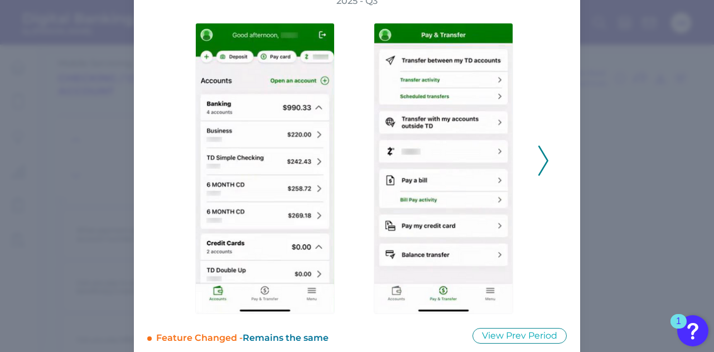
click at [542, 153] on polyline at bounding box center [543, 160] width 8 height 28
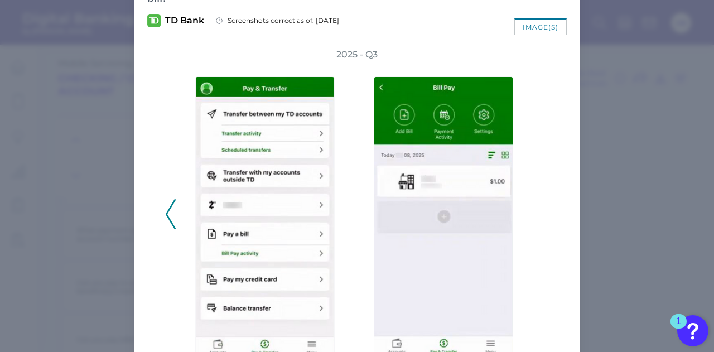
scroll to position [0, 0]
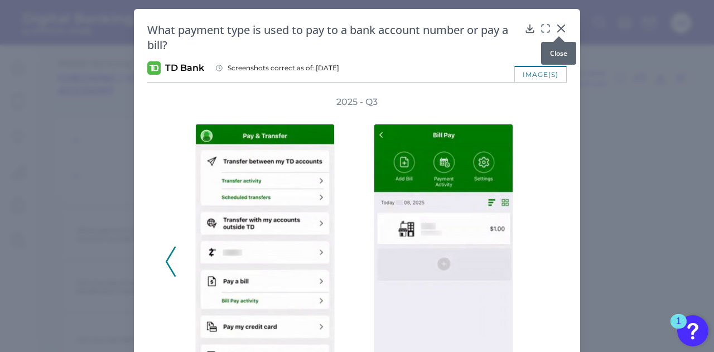
click at [557, 31] on div at bounding box center [559, 36] width 11 height 11
click at [558, 26] on icon at bounding box center [561, 28] width 11 height 11
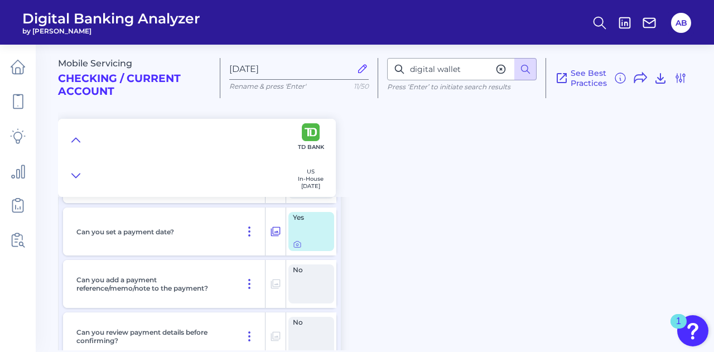
scroll to position [5864, 0]
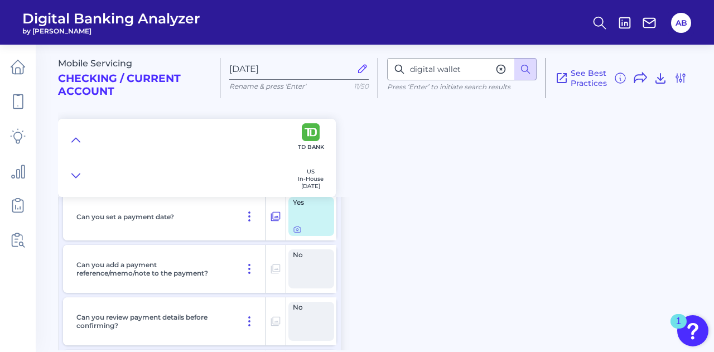
click at [301, 231] on div at bounding box center [311, 229] width 37 height 9
click at [297, 230] on icon at bounding box center [297, 229] width 9 height 9
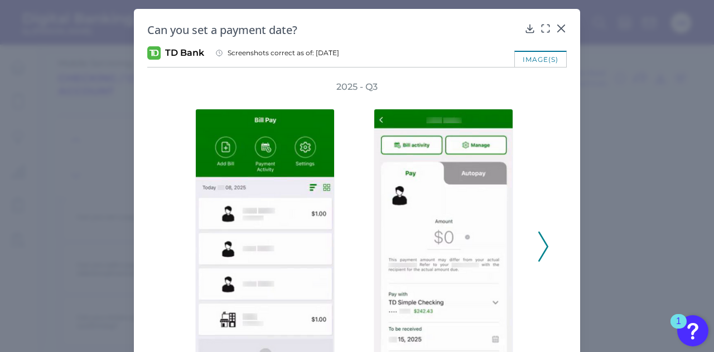
click at [538, 242] on icon at bounding box center [543, 247] width 10 height 30
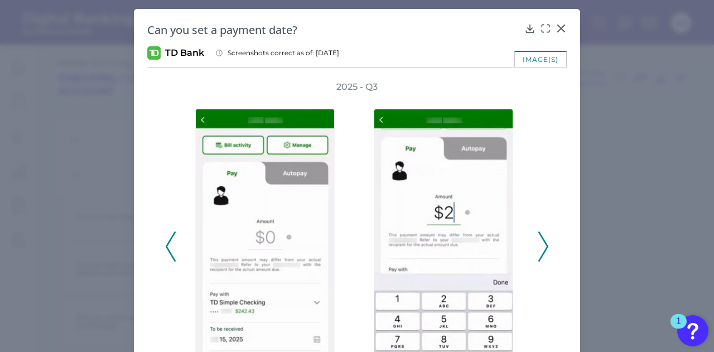
click at [538, 242] on icon at bounding box center [543, 247] width 10 height 30
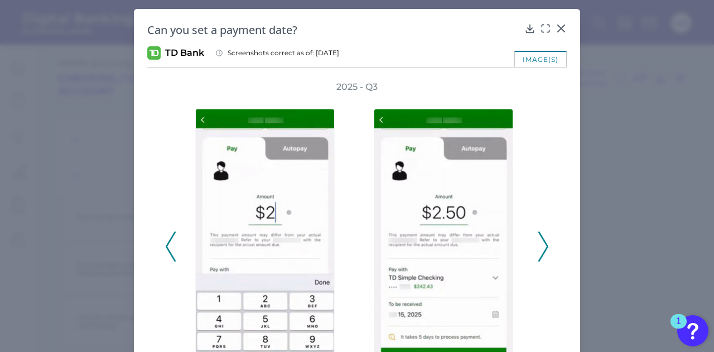
drag, startPoint x: 538, startPoint y: 242, endPoint x: 175, endPoint y: 240, distance: 362.7
click at [175, 240] on div "2025 - Q3" at bounding box center [357, 240] width 384 height 319
click at [167, 240] on polyline at bounding box center [170, 246] width 8 height 28
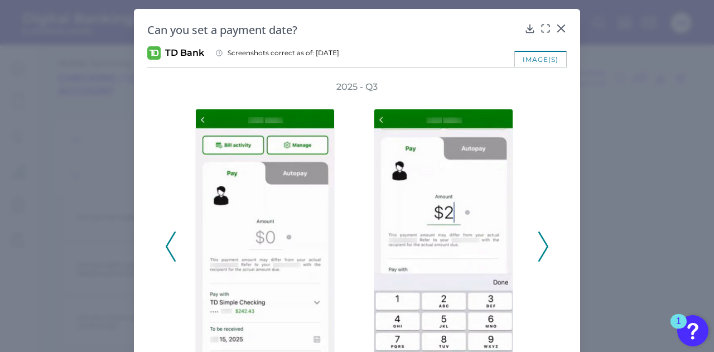
click at [166, 240] on icon at bounding box center [171, 247] width 10 height 30
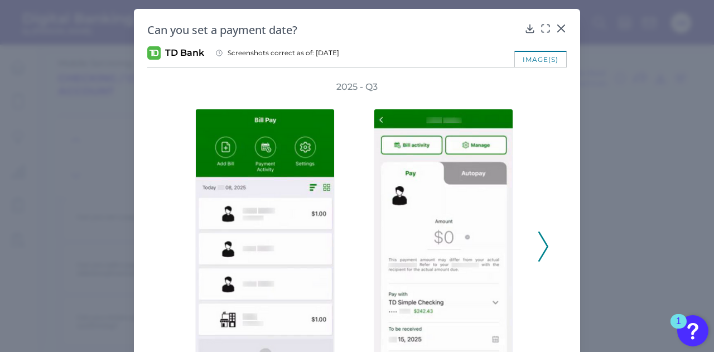
click at [166, 240] on div "2025 - Q3" at bounding box center [357, 240] width 384 height 319
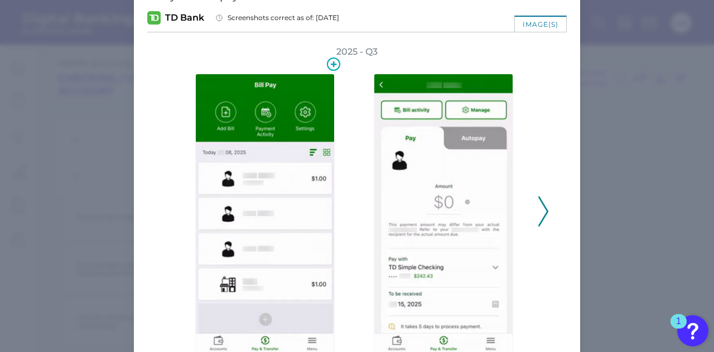
scroll to position [0, 0]
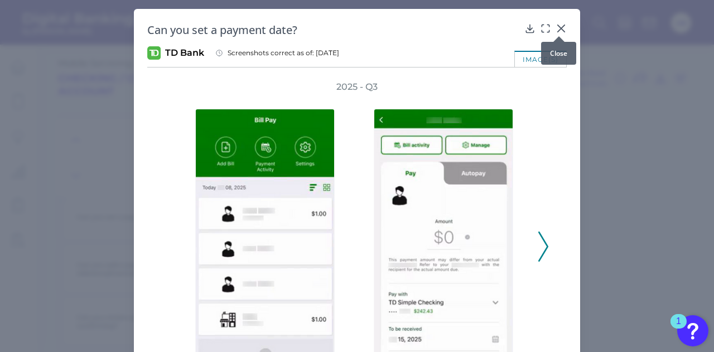
click at [557, 25] on icon at bounding box center [561, 28] width 11 height 11
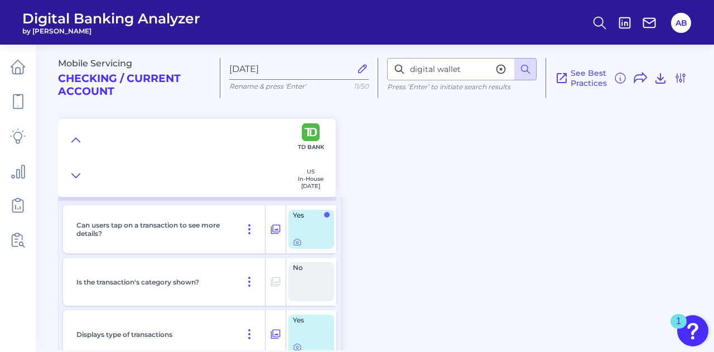
scroll to position [4342, 0]
click at [298, 244] on icon at bounding box center [297, 243] width 2 height 2
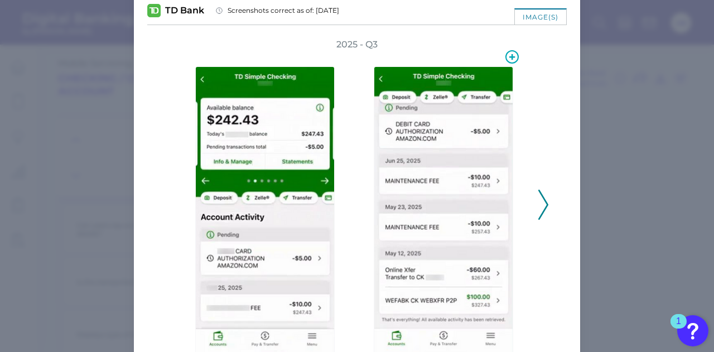
scroll to position [43, 0]
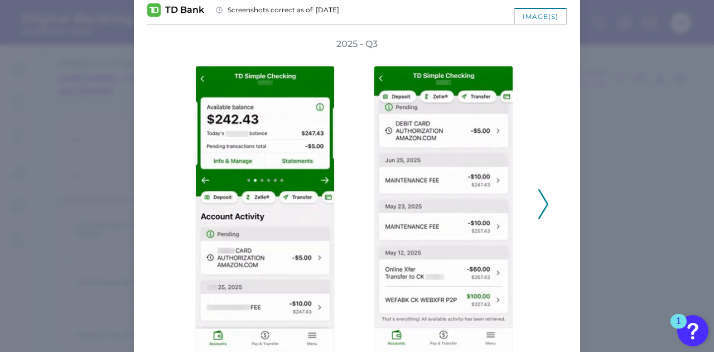
click at [539, 199] on icon at bounding box center [543, 204] width 10 height 30
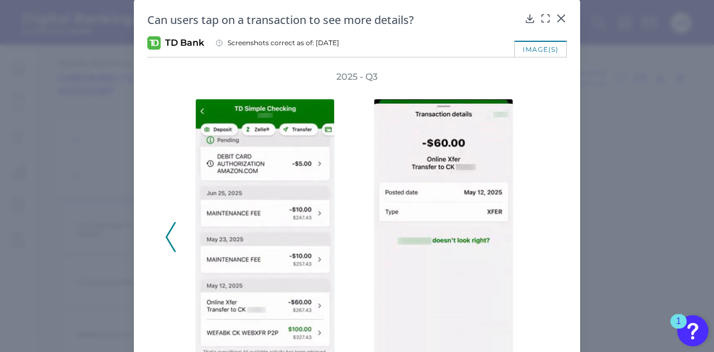
scroll to position [0, 0]
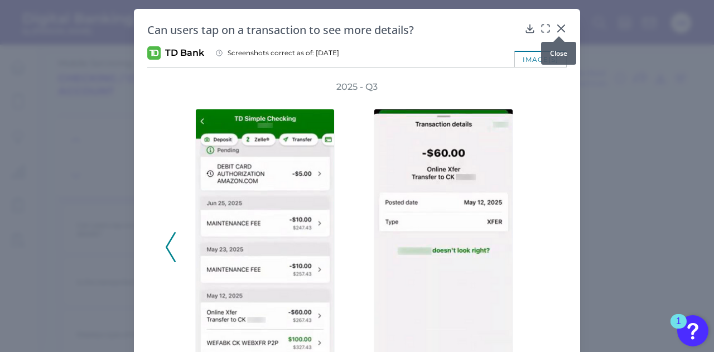
click at [558, 28] on icon at bounding box center [561, 28] width 11 height 11
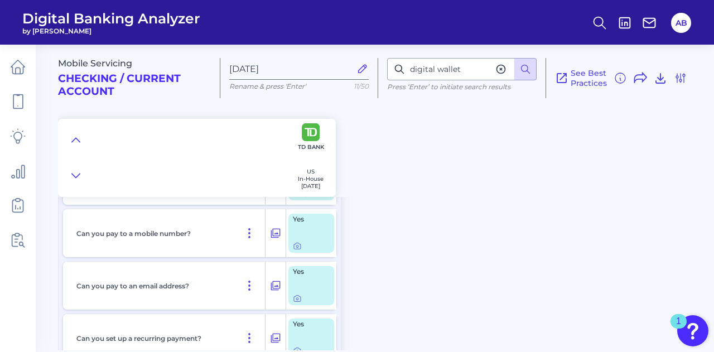
scroll to position [6567, 0]
click at [300, 248] on icon at bounding box center [297, 245] width 9 height 9
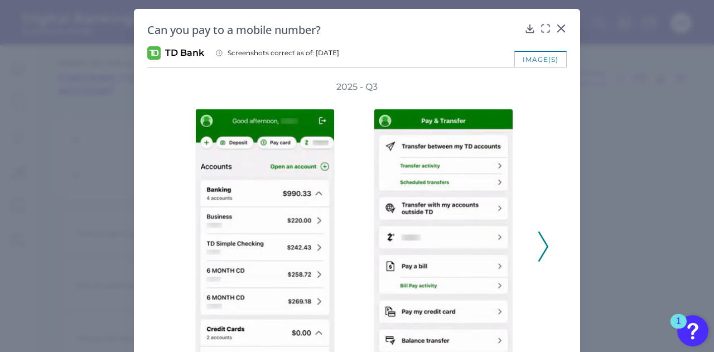
click at [542, 234] on icon at bounding box center [543, 247] width 10 height 30
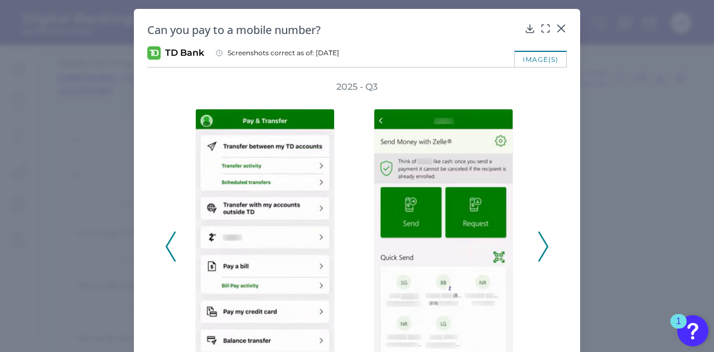
click at [542, 234] on icon at bounding box center [543, 247] width 10 height 30
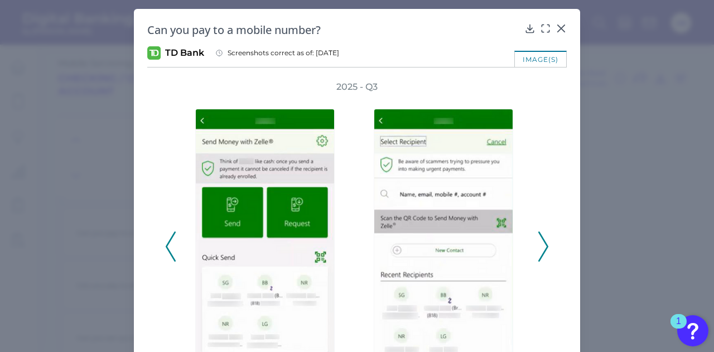
click at [542, 234] on icon at bounding box center [543, 247] width 10 height 30
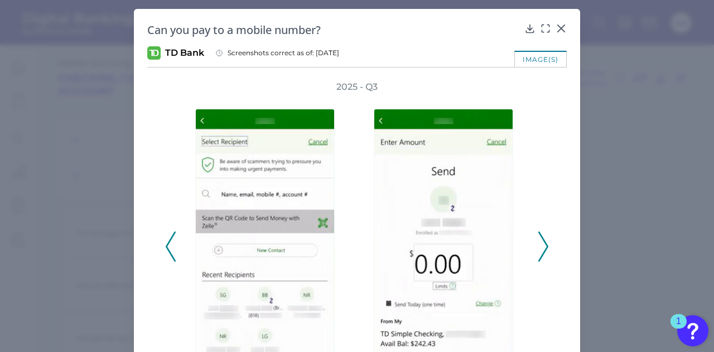
drag, startPoint x: 542, startPoint y: 234, endPoint x: 596, endPoint y: 101, distance: 144.1
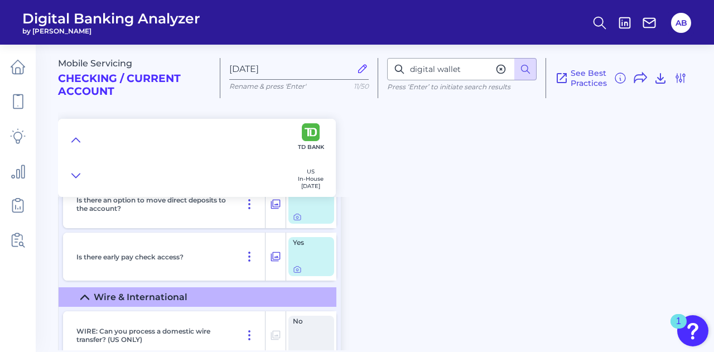
scroll to position [8440, 0]
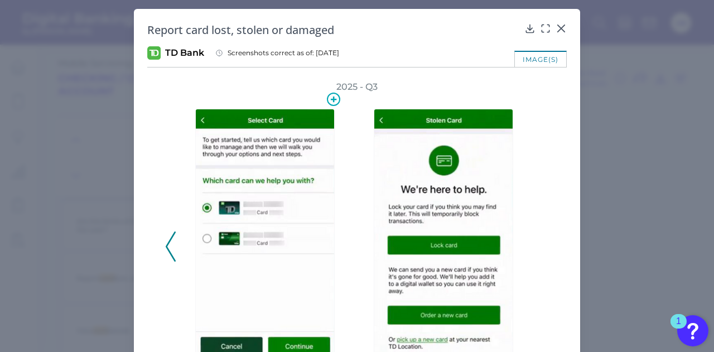
scroll to position [70, 0]
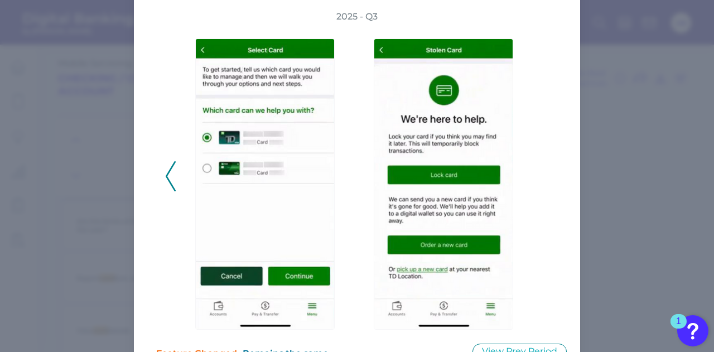
click at [172, 174] on icon at bounding box center [171, 176] width 10 height 30
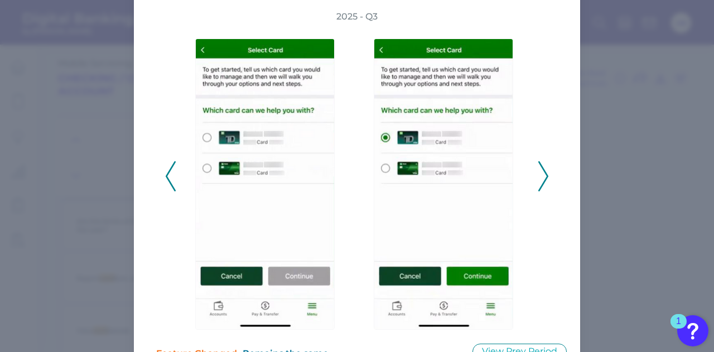
click at [170, 174] on icon at bounding box center [171, 176] width 10 height 30
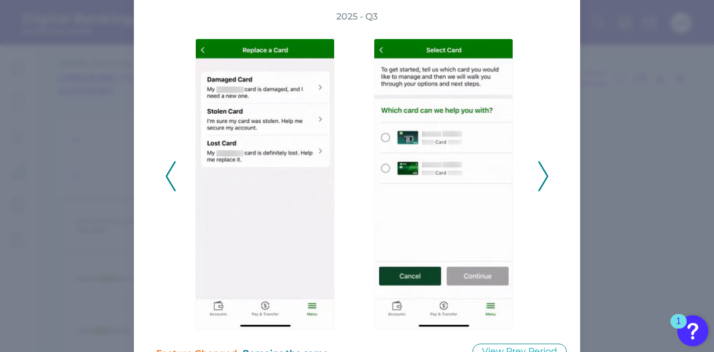
click at [166, 174] on icon at bounding box center [171, 176] width 10 height 30
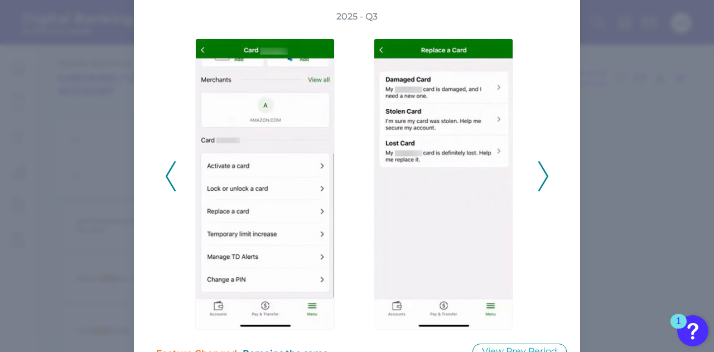
click at [166, 174] on icon at bounding box center [171, 176] width 10 height 30
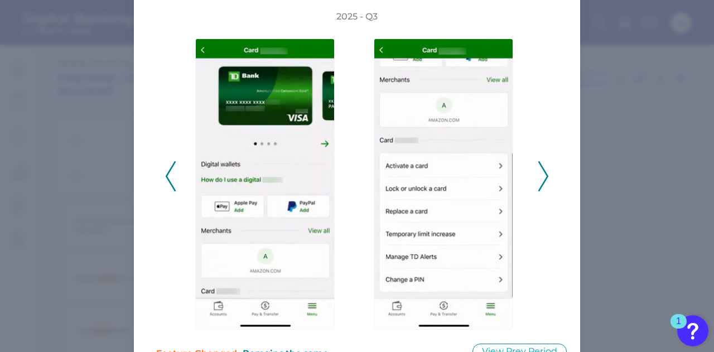
click at [166, 174] on icon at bounding box center [171, 176] width 10 height 30
